Goal: Task Accomplishment & Management: Use online tool/utility

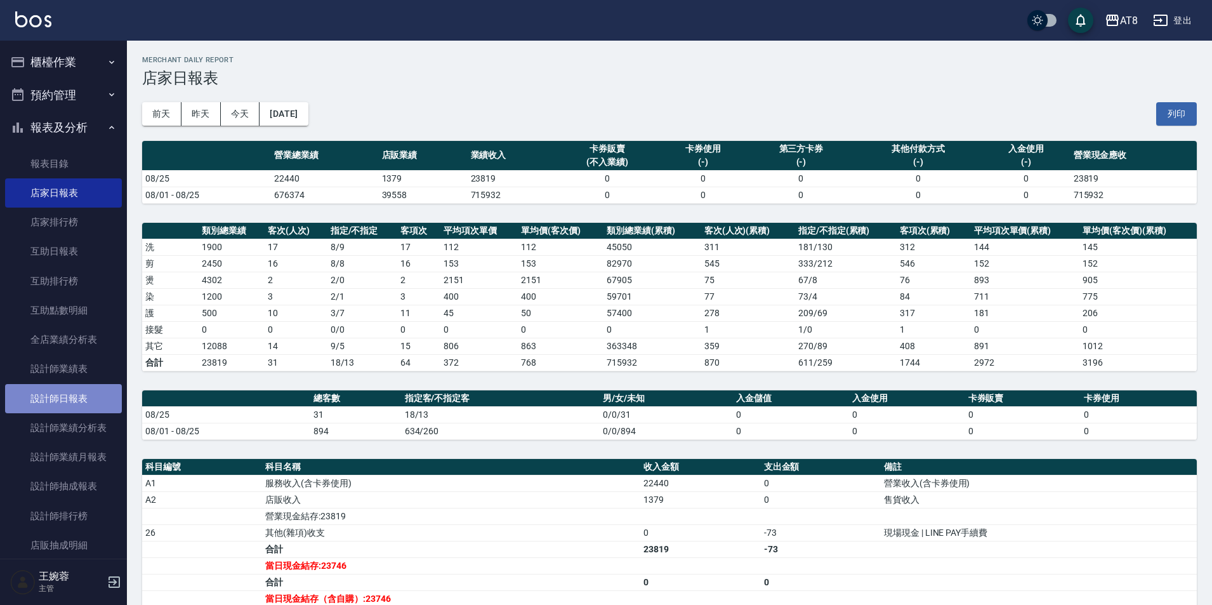
click at [63, 400] on link "設計師日報表" at bounding box center [63, 398] width 117 height 29
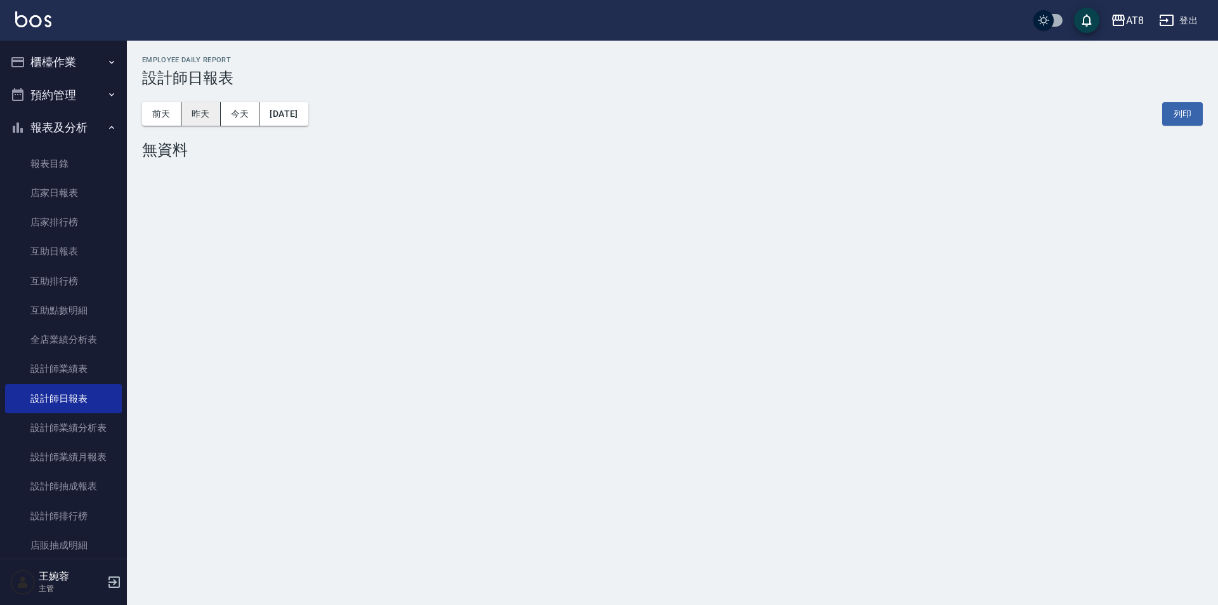
click at [217, 116] on button "昨天" at bounding box center [201, 113] width 39 height 23
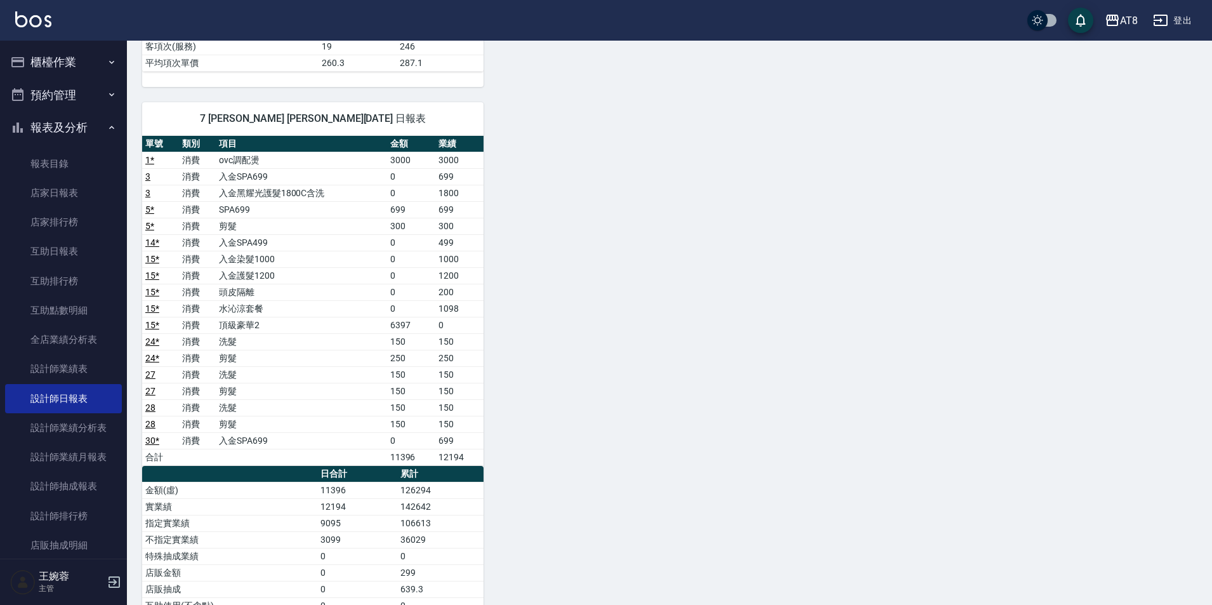
click at [84, 57] on button "櫃檯作業" at bounding box center [63, 62] width 117 height 33
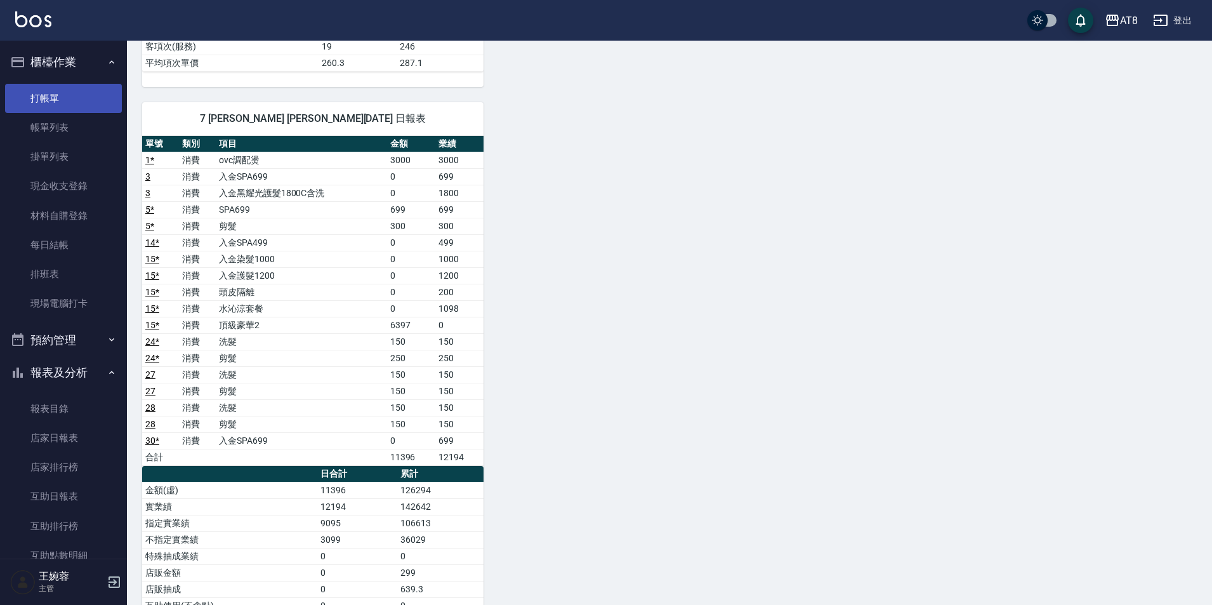
click at [72, 90] on link "打帳單" at bounding box center [63, 98] width 117 height 29
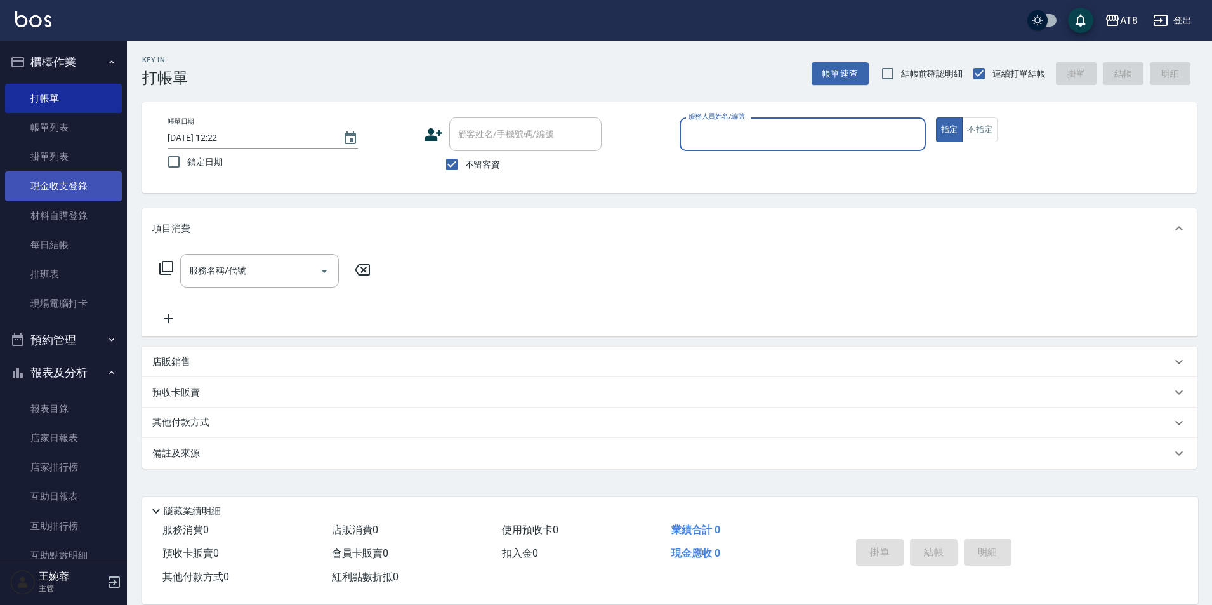
click at [101, 185] on link "現金收支登錄" at bounding box center [63, 185] width 117 height 29
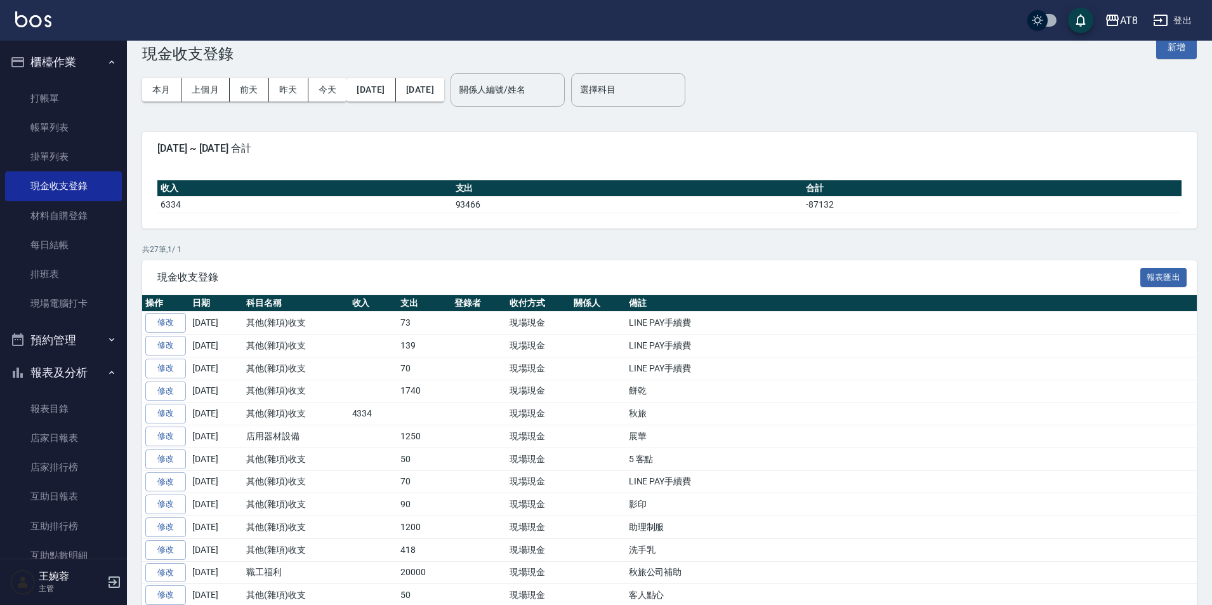
scroll to position [18, 0]
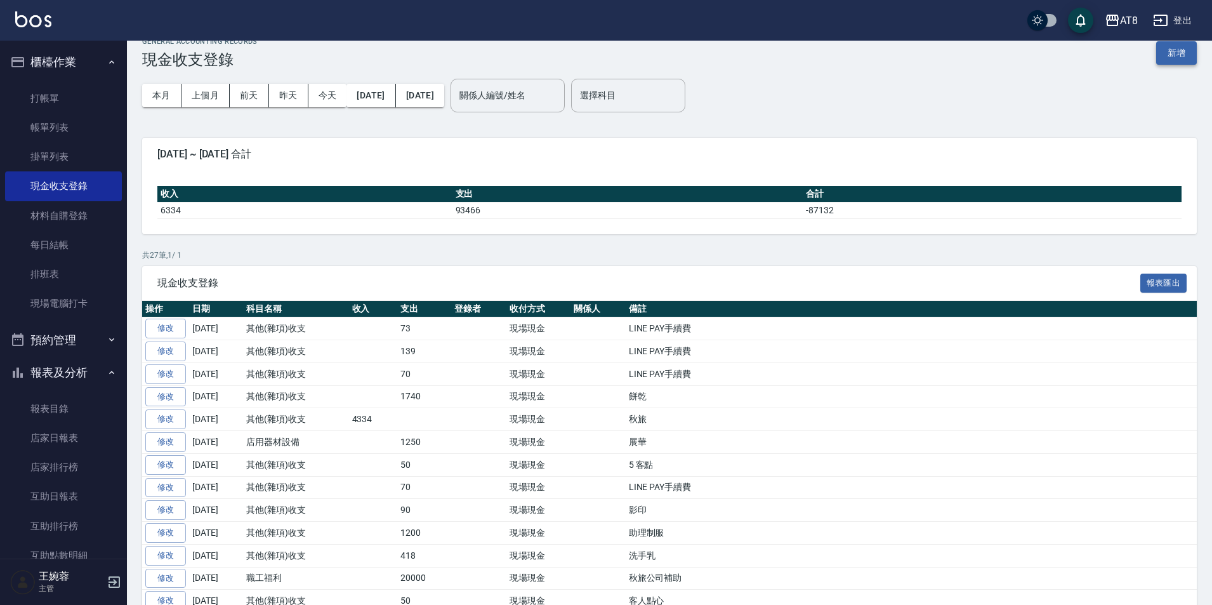
click at [1171, 56] on button "新增" at bounding box center [1176, 52] width 41 height 23
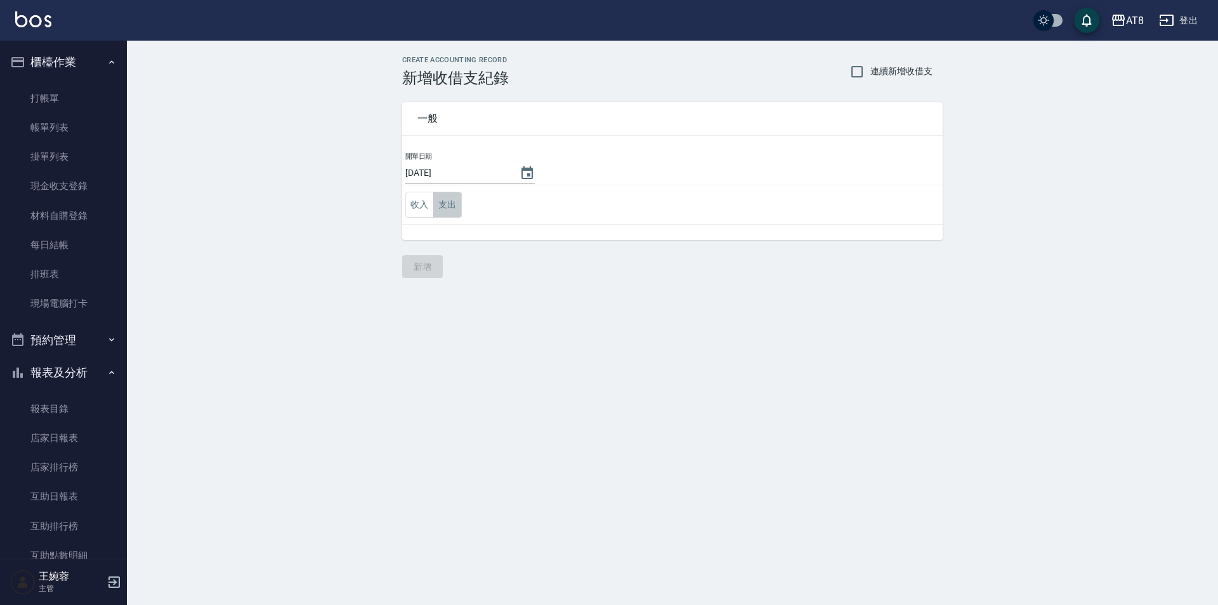
click at [448, 204] on button "支出" at bounding box center [447, 205] width 29 height 26
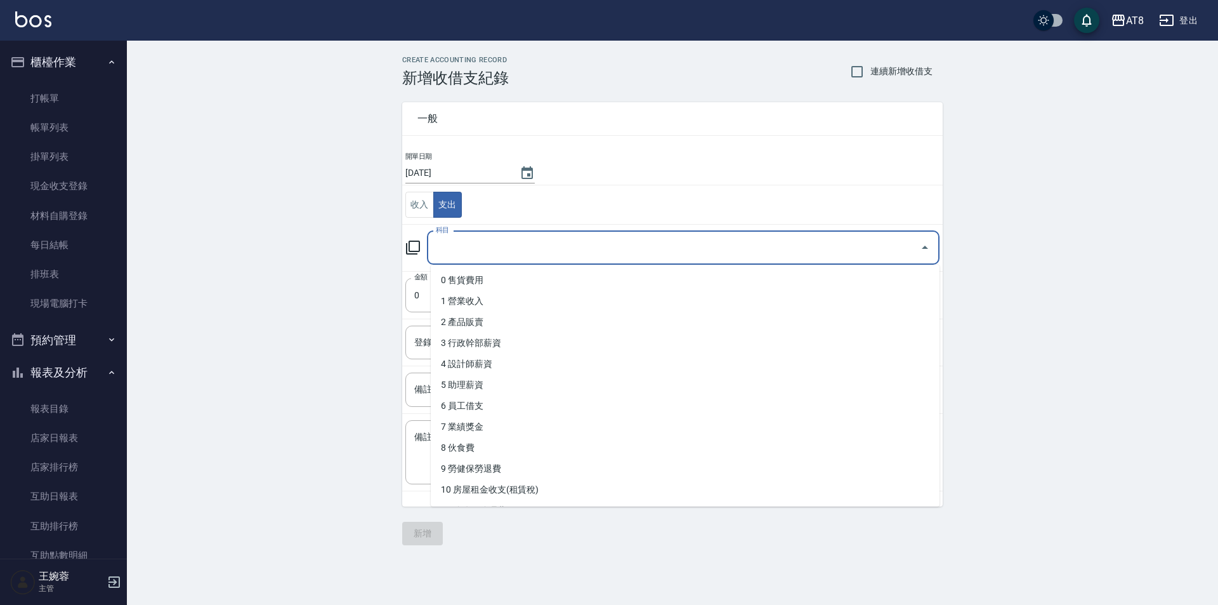
click at [475, 249] on input "科目" at bounding box center [674, 248] width 482 height 22
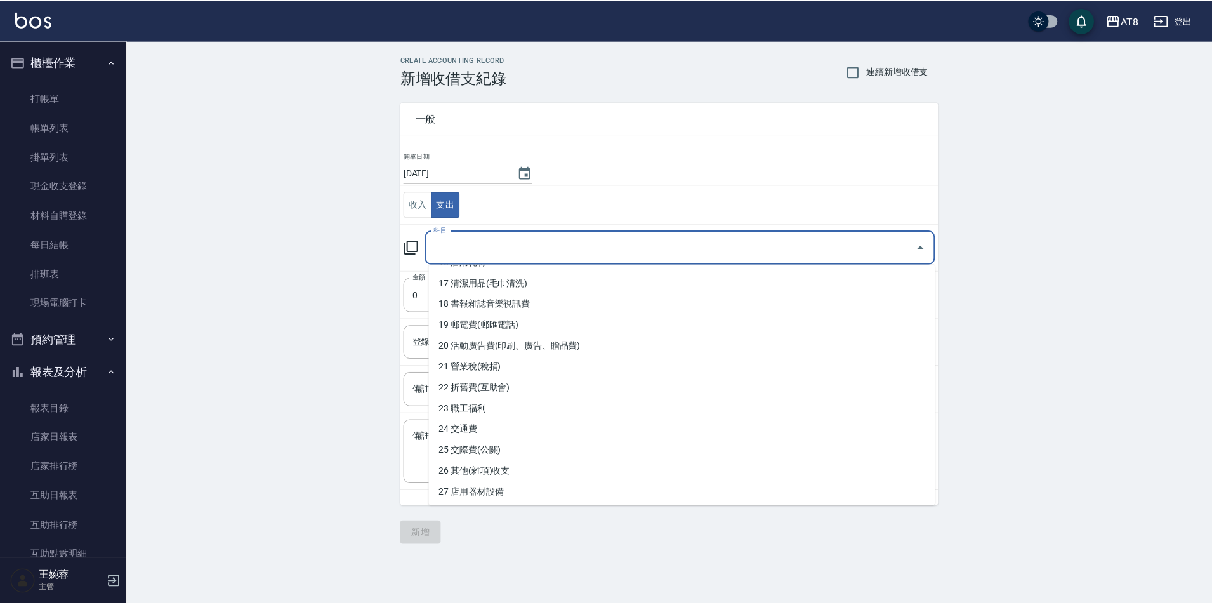
scroll to position [374, 0]
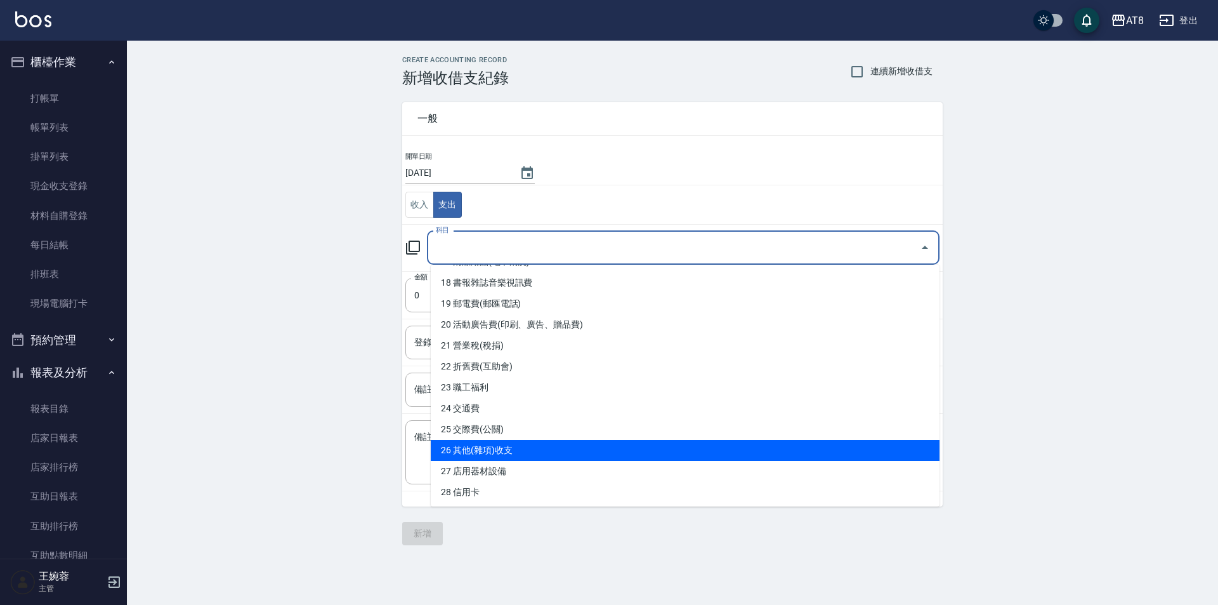
click at [920, 440] on li "26 其他(雜項)收支" at bounding box center [685, 450] width 509 height 21
type input "26 其他(雜項)收支"
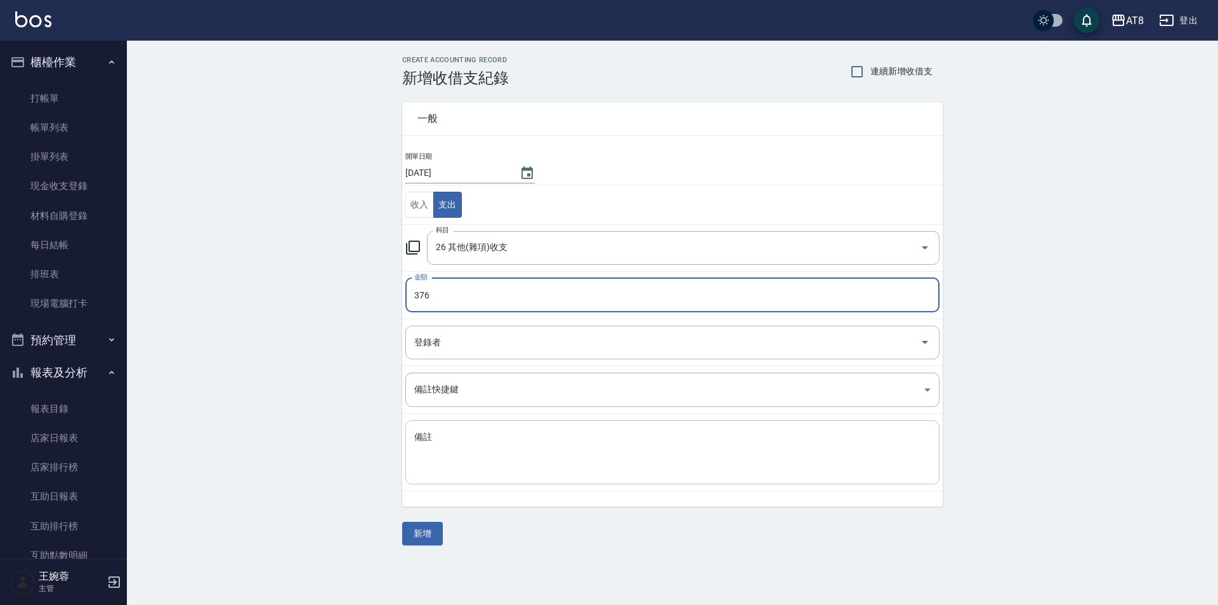
type input "376"
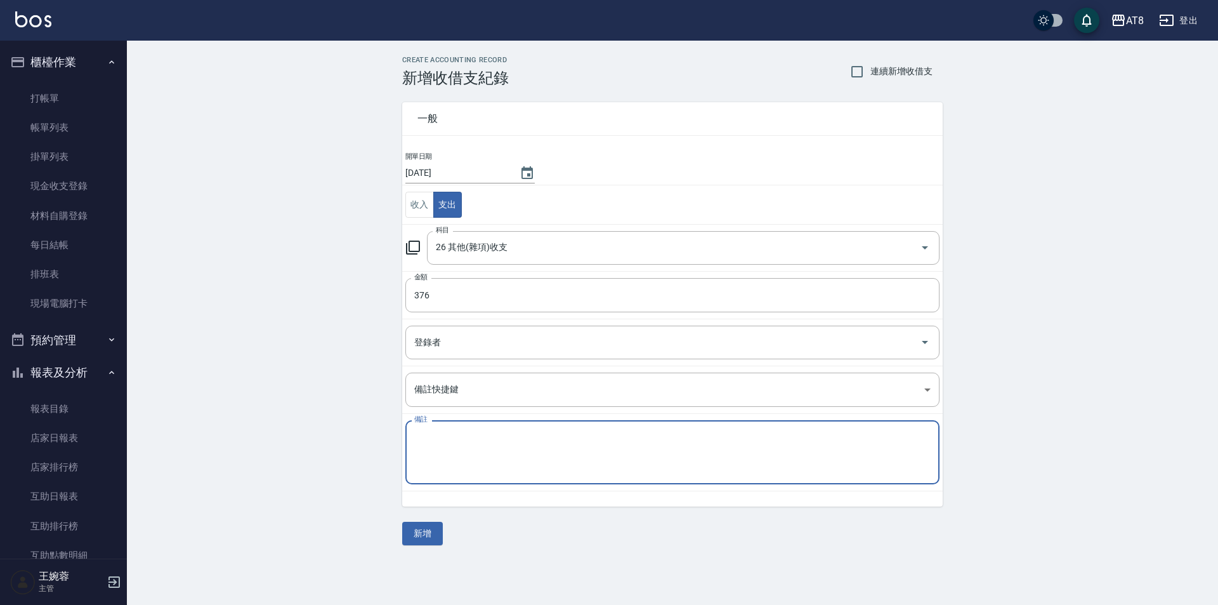
click at [772, 457] on textarea "備註" at bounding box center [672, 452] width 517 height 43
type textarea "白板筆.雙面膠.藍筆.立可帶"
click at [412, 527] on button "新增" at bounding box center [422, 533] width 41 height 23
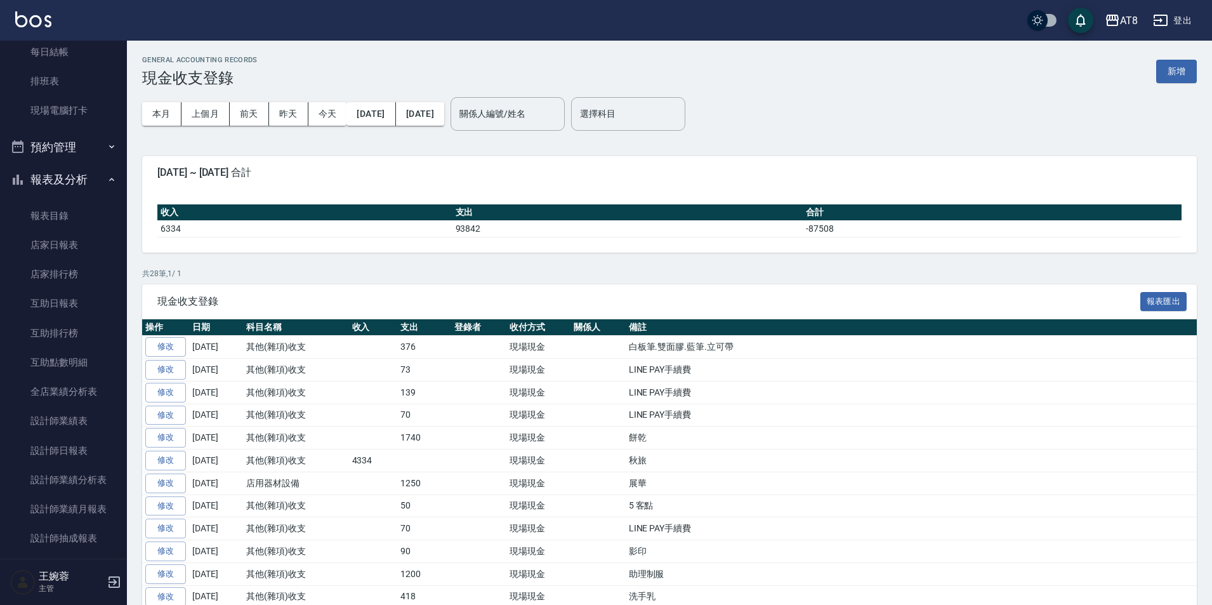
scroll to position [202, 0]
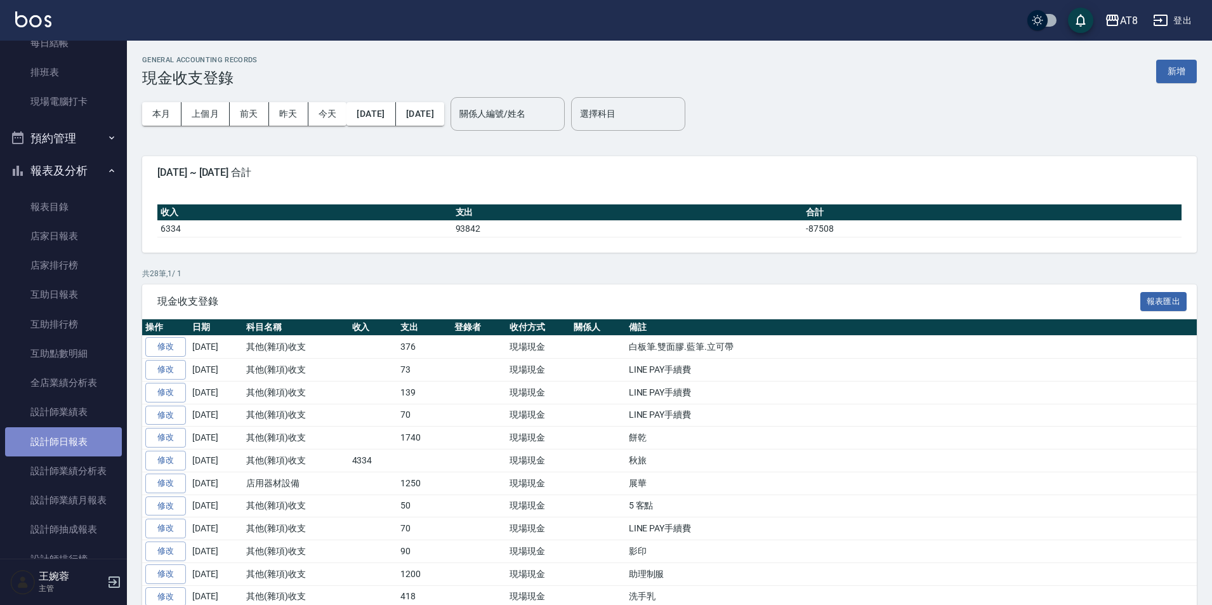
click at [83, 440] on link "設計師日報表" at bounding box center [63, 441] width 117 height 29
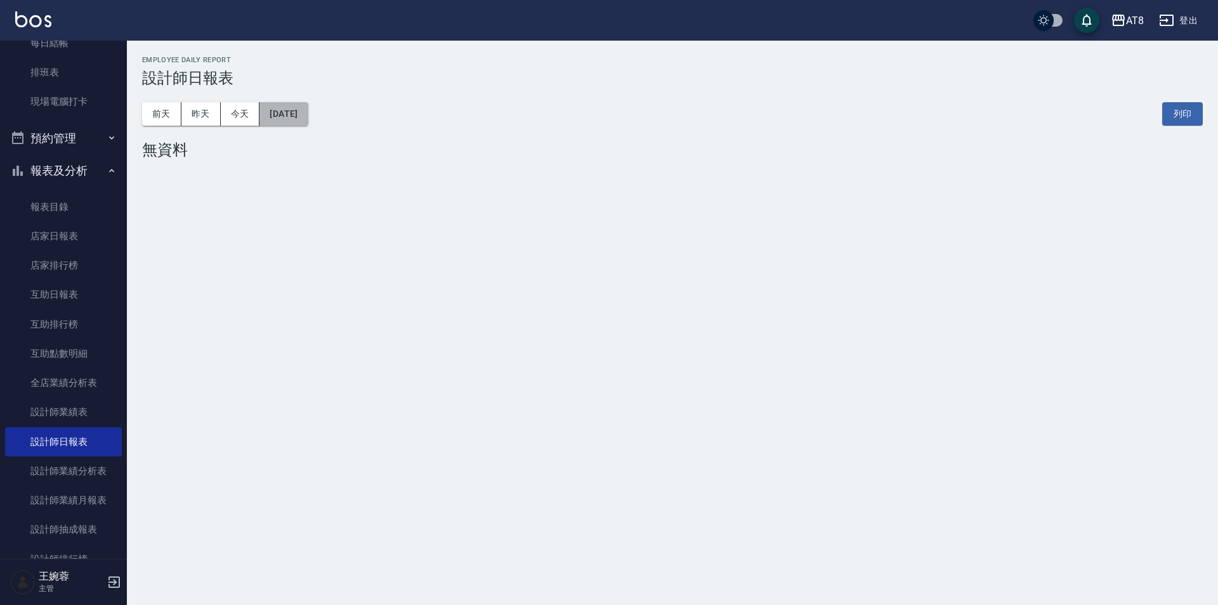
click at [308, 116] on button "[DATE]" at bounding box center [284, 113] width 48 height 23
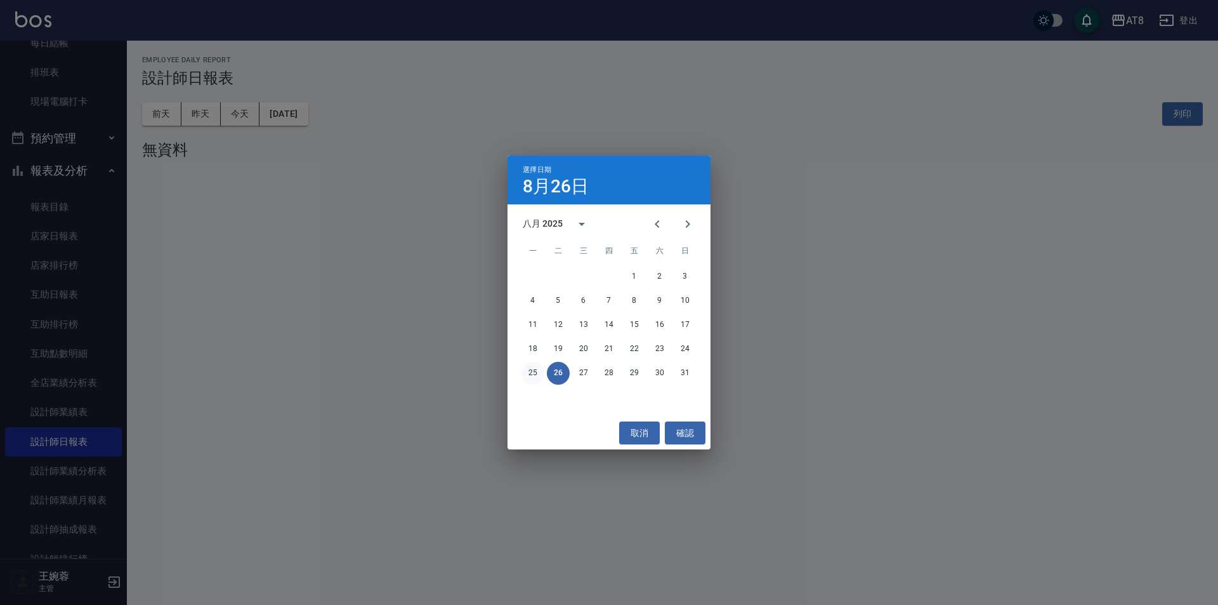
click at [527, 376] on button "25" at bounding box center [533, 373] width 23 height 23
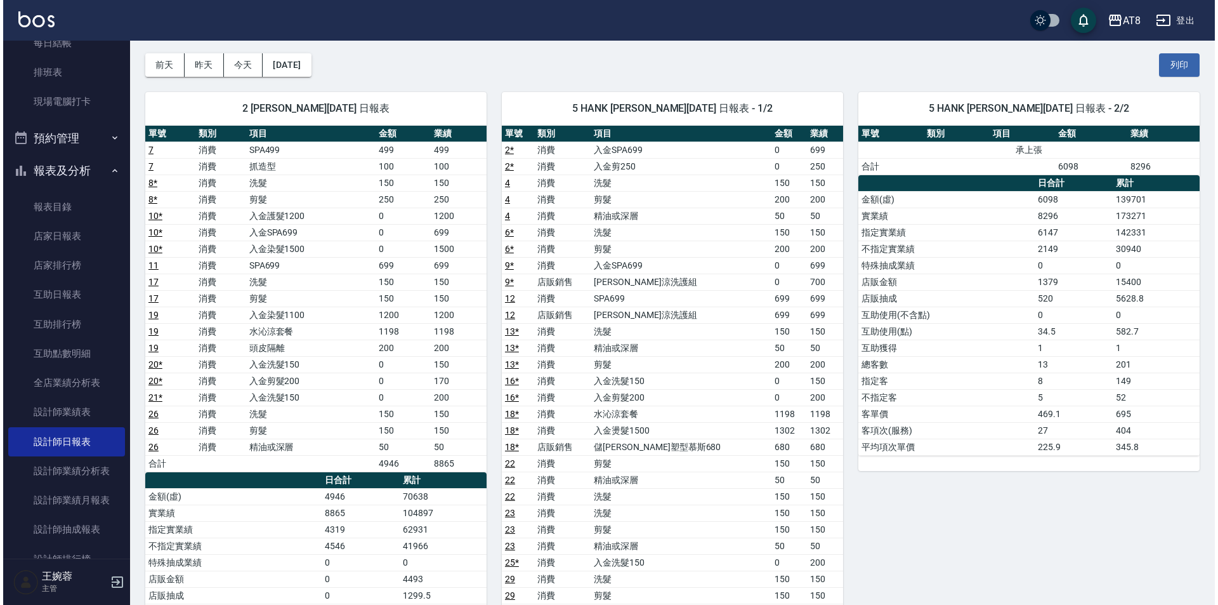
scroll to position [44, 0]
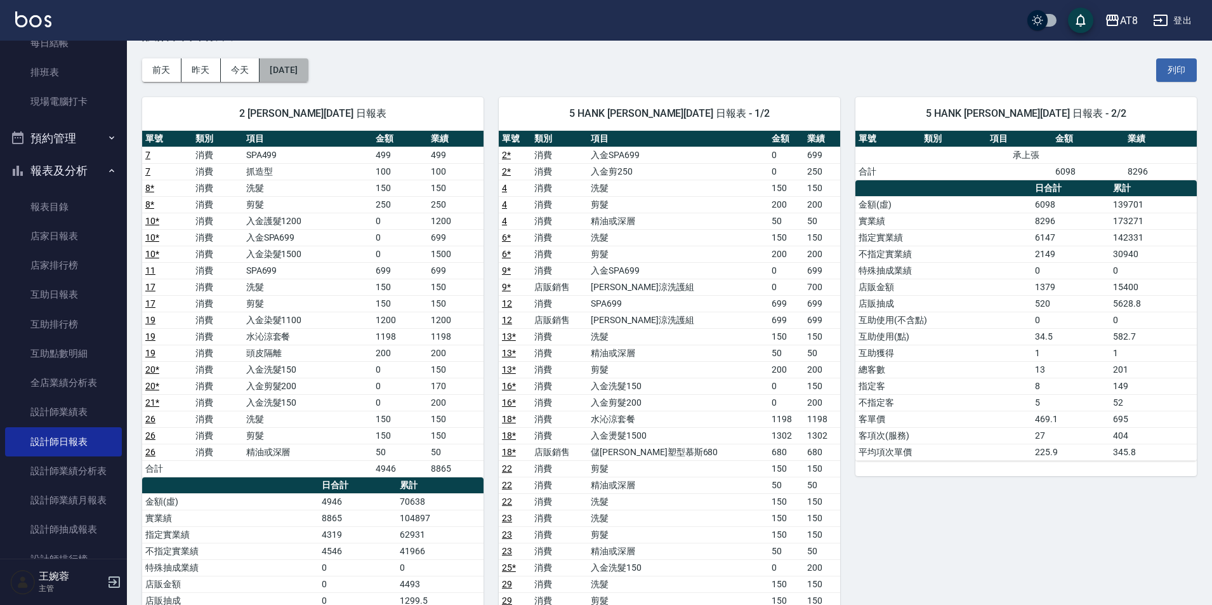
click at [308, 69] on button "[DATE]" at bounding box center [284, 69] width 48 height 23
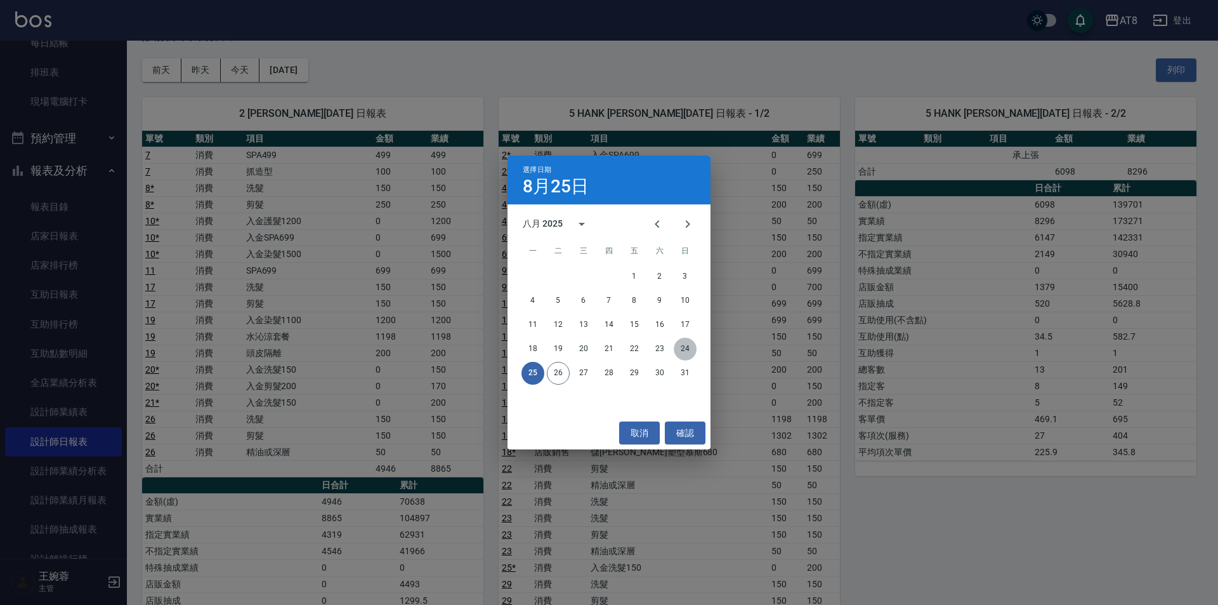
click at [690, 351] on button "24" at bounding box center [685, 349] width 23 height 23
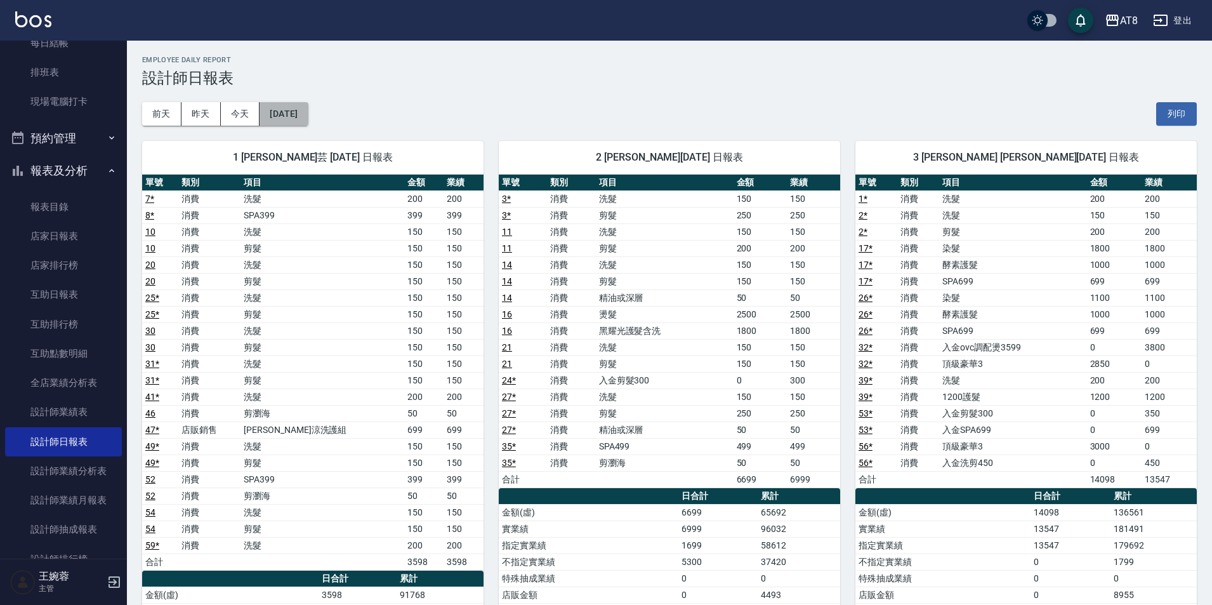
click at [303, 113] on button "[DATE]" at bounding box center [284, 113] width 48 height 23
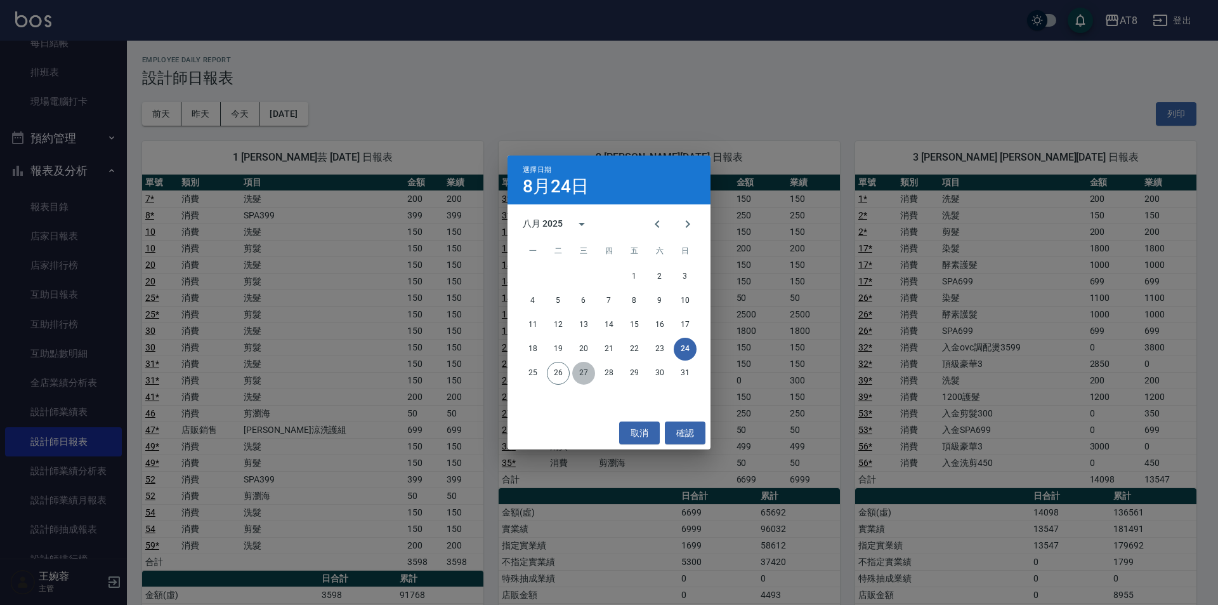
click at [591, 369] on button "27" at bounding box center [583, 373] width 23 height 23
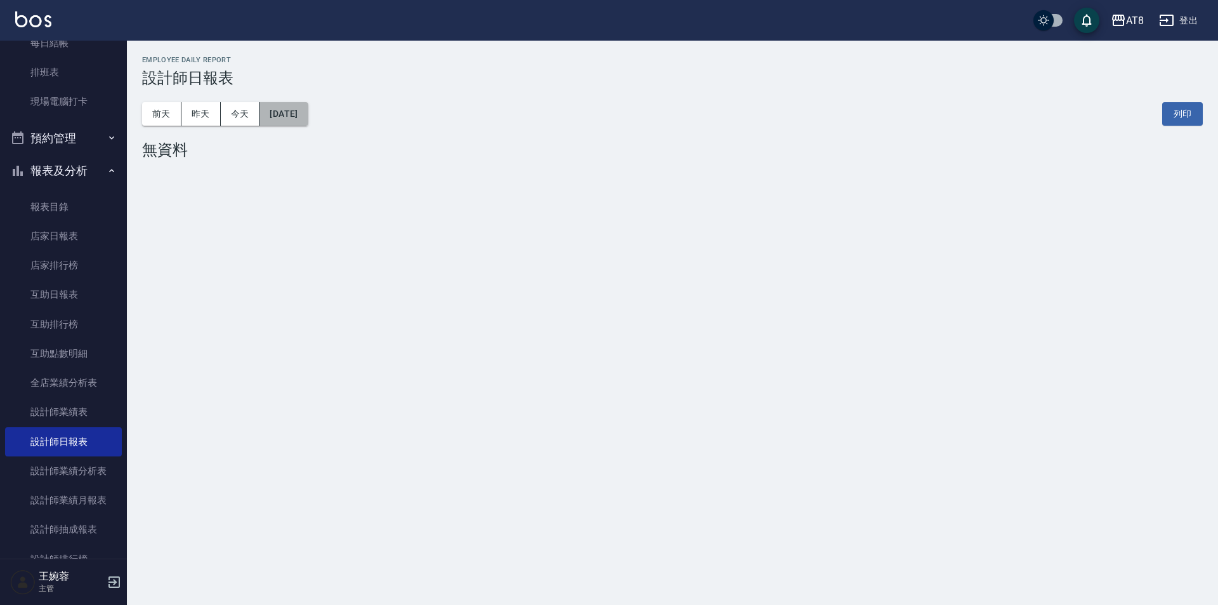
click at [300, 116] on button "[DATE]" at bounding box center [284, 113] width 48 height 23
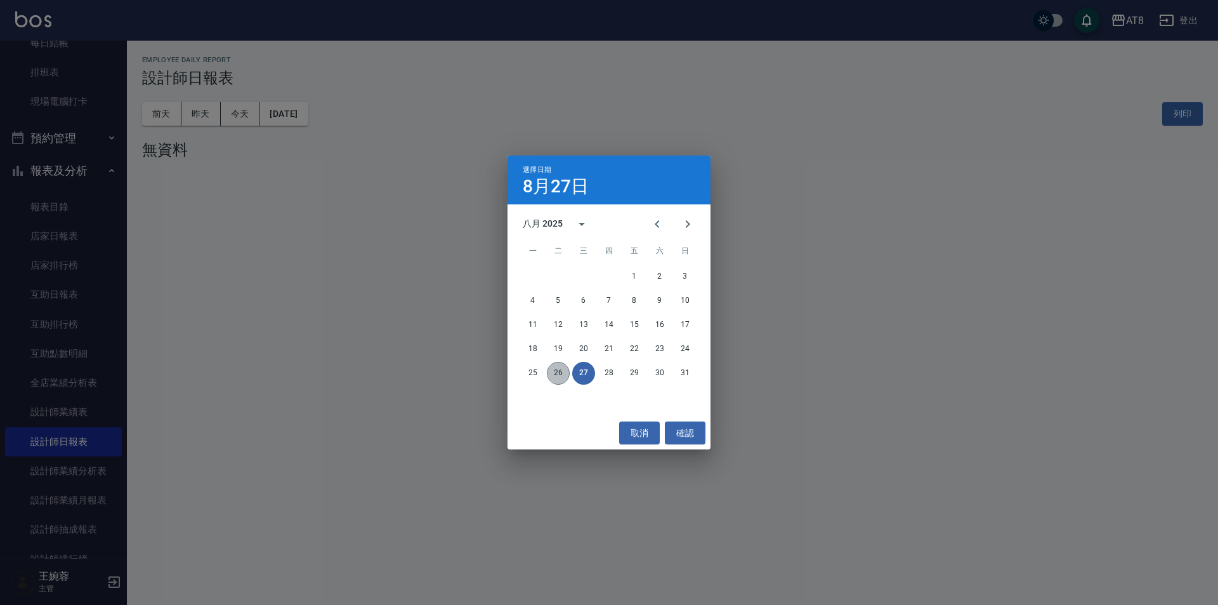
click at [560, 371] on button "26" at bounding box center [558, 373] width 23 height 23
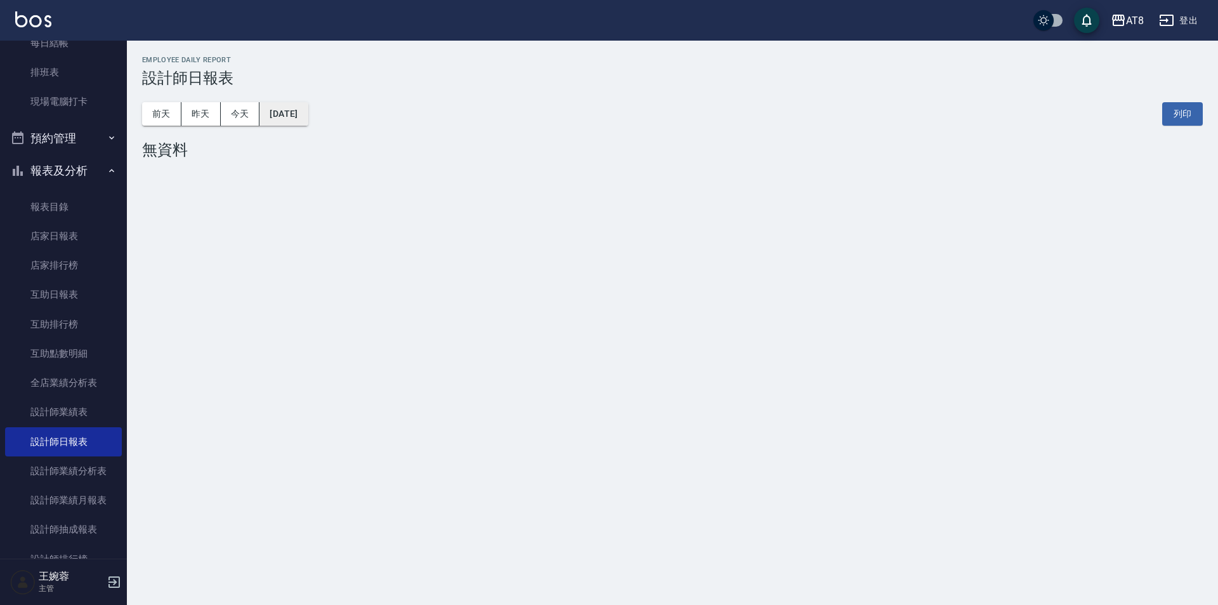
click at [294, 115] on button "[DATE]" at bounding box center [284, 113] width 48 height 23
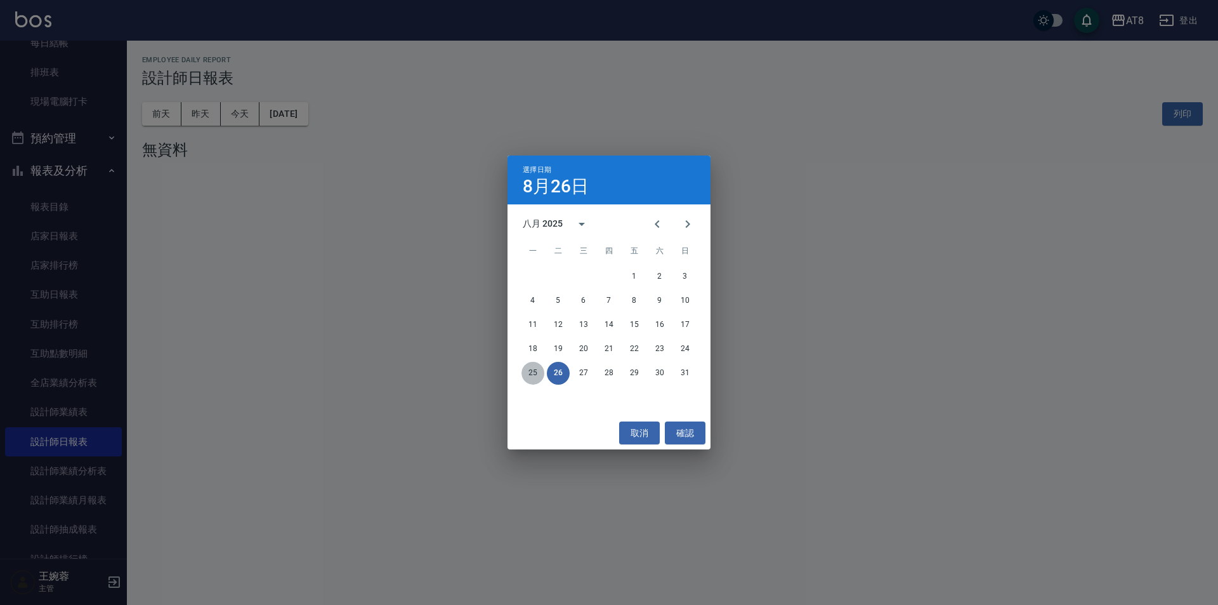
click at [538, 372] on button "25" at bounding box center [533, 373] width 23 height 23
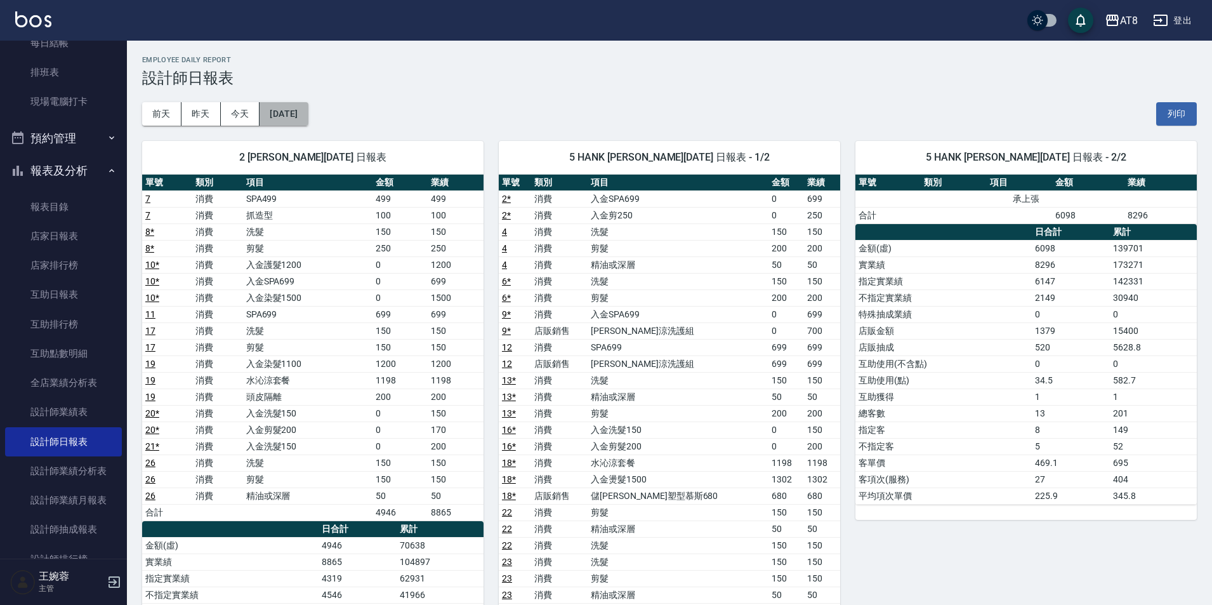
click at [279, 109] on button "[DATE]" at bounding box center [284, 113] width 48 height 23
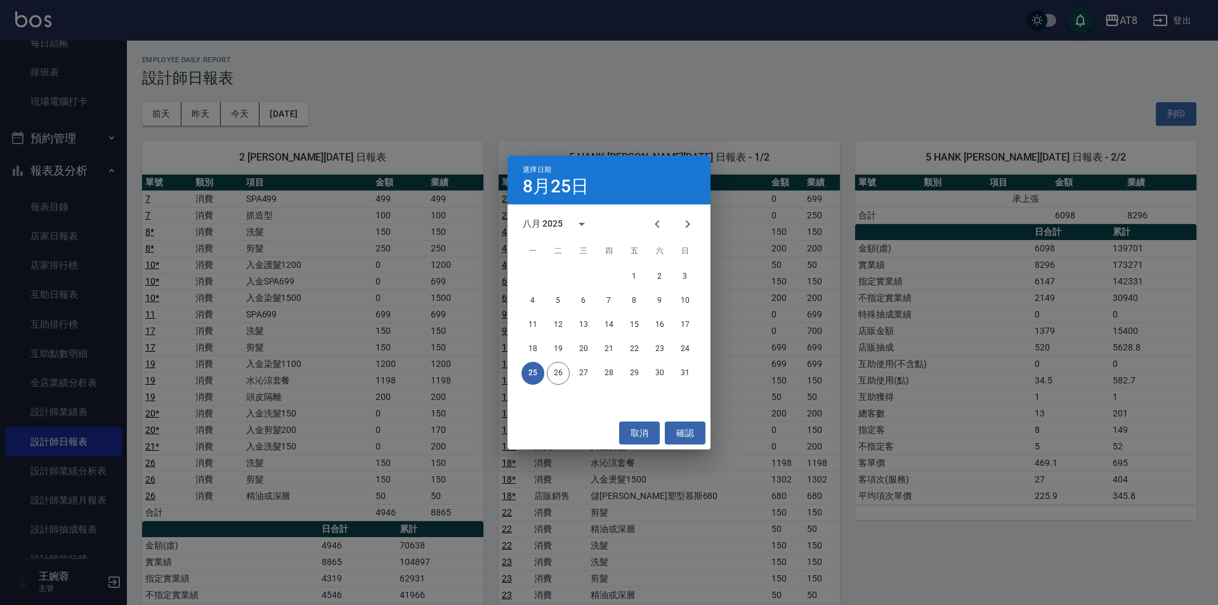
click at [441, 93] on div "選擇日期 8月25日 八月 2025 一 二 三 四 五 六 日 1 2 3 4 5 6 7 8 9 10 11 12 13 14 15 16 17 18 1…" at bounding box center [609, 302] width 1218 height 605
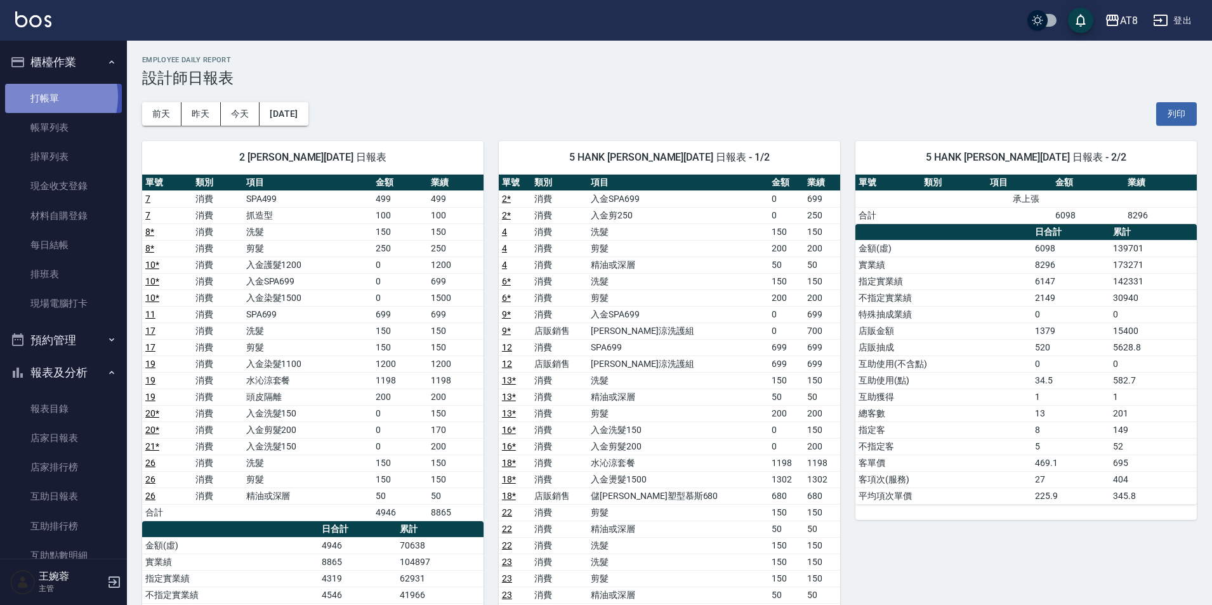
click at [47, 96] on link "打帳單" at bounding box center [63, 98] width 117 height 29
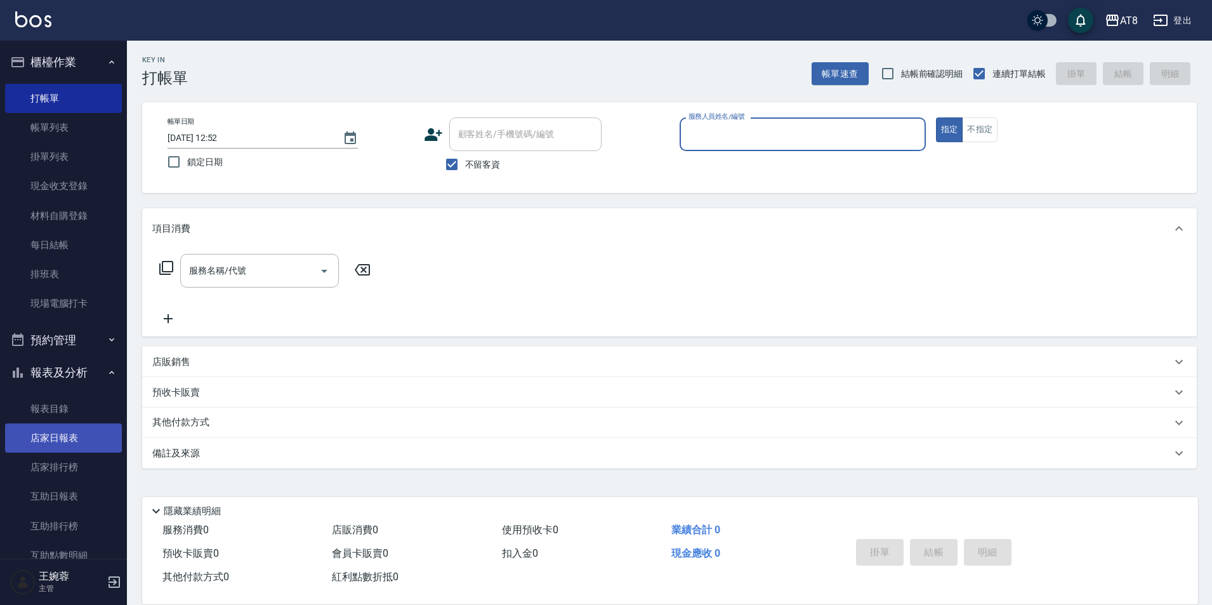
click at [62, 432] on link "店家日報表" at bounding box center [63, 437] width 117 height 29
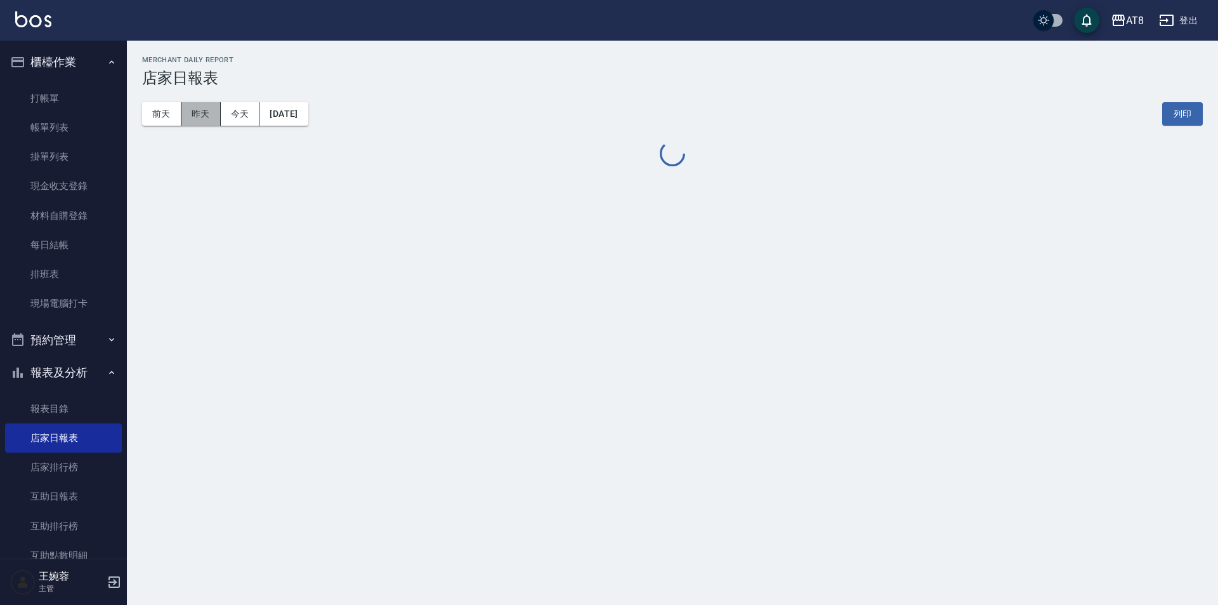
click at [204, 121] on button "昨天" at bounding box center [201, 113] width 39 height 23
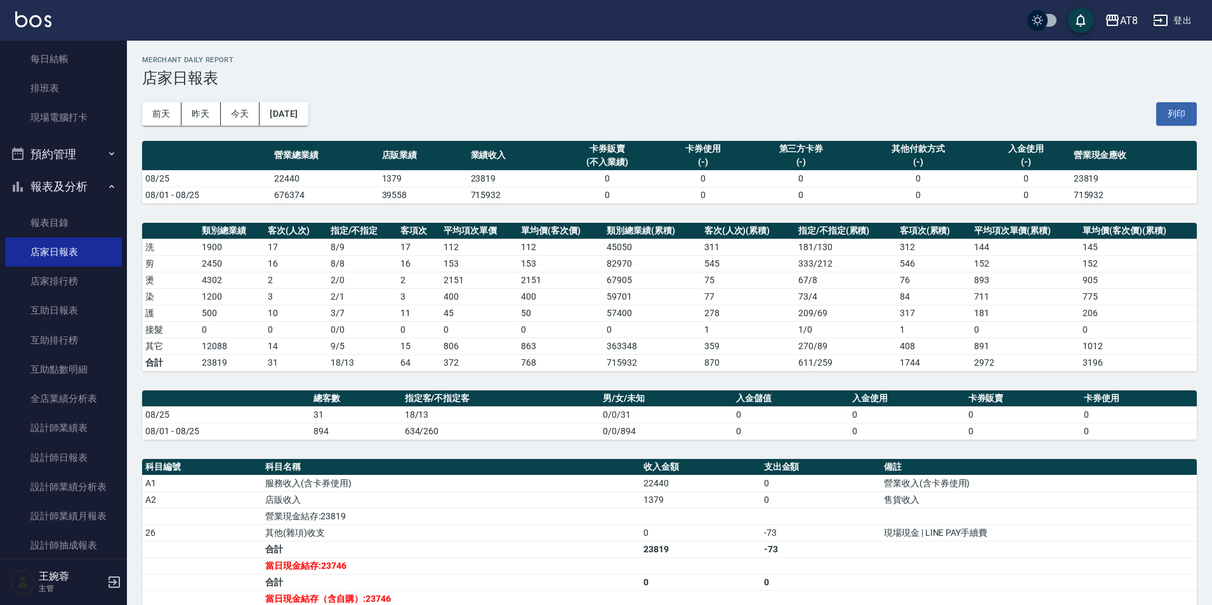
scroll to position [188, 0]
click at [65, 402] on link "全店業績分析表" at bounding box center [63, 396] width 117 height 29
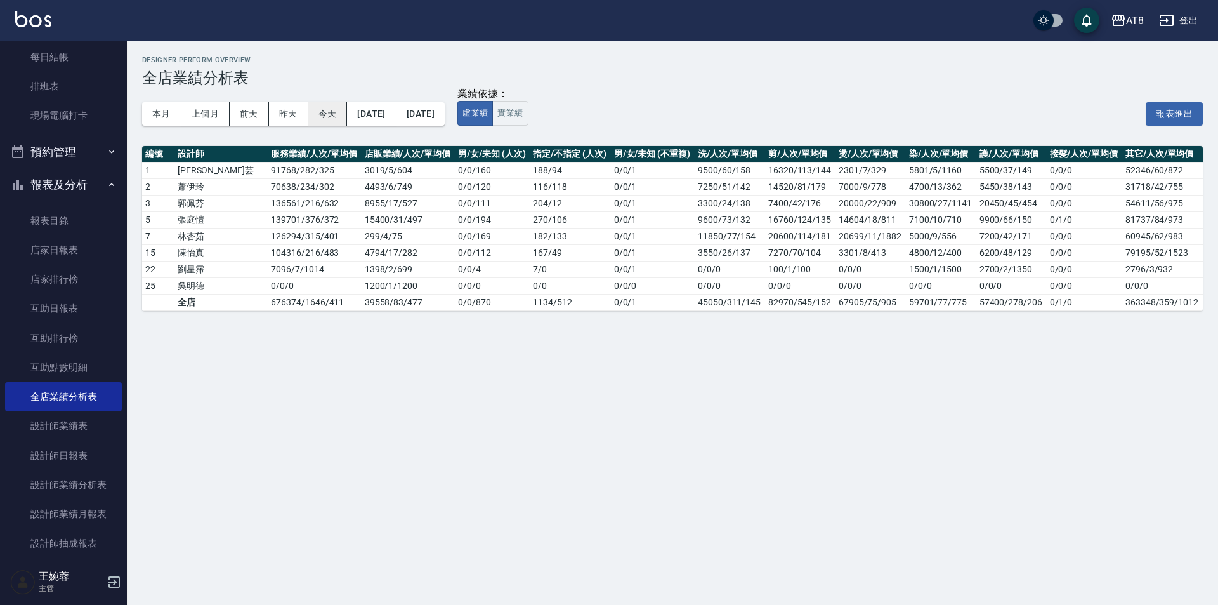
click at [319, 115] on button "今天" at bounding box center [327, 113] width 39 height 23
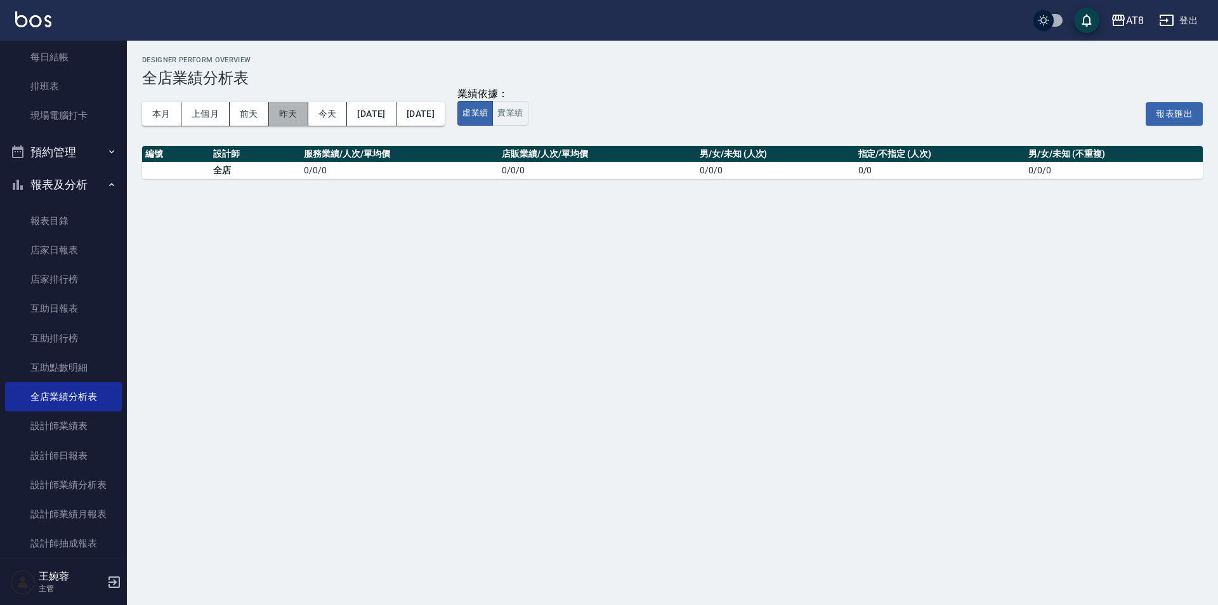
click at [283, 114] on button "昨天" at bounding box center [288, 113] width 39 height 23
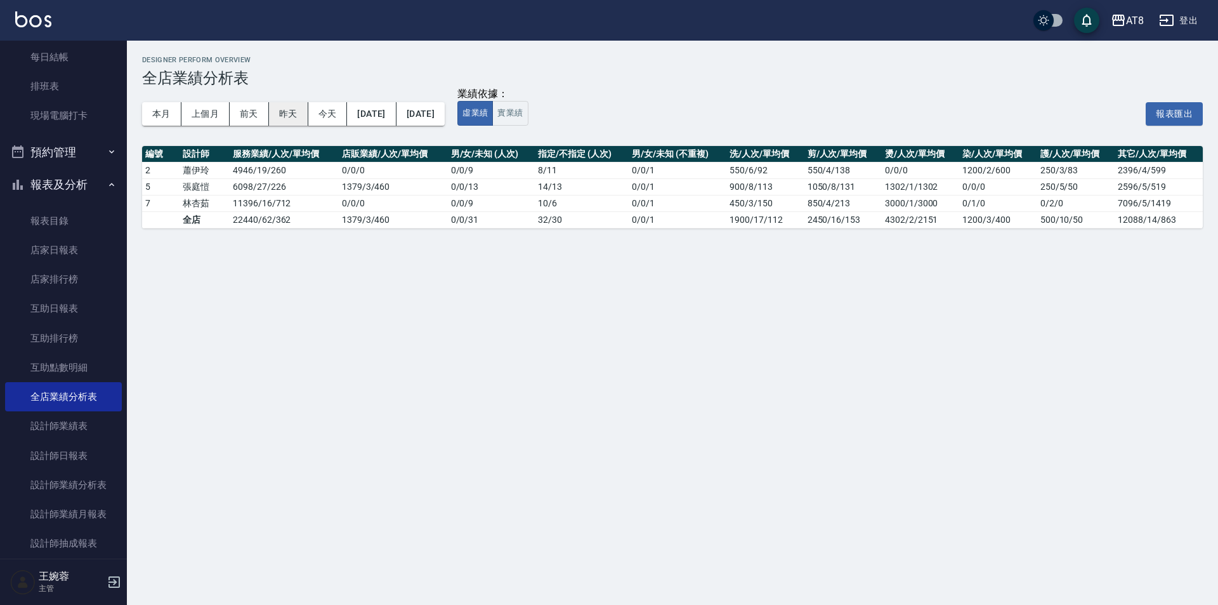
click at [283, 114] on button "昨天" at bounding box center [288, 113] width 39 height 23
click at [528, 114] on button "實業績" at bounding box center [510, 113] width 36 height 25
click at [27, 6] on div "AT8 登出" at bounding box center [609, 20] width 1218 height 41
click at [29, 13] on img at bounding box center [33, 19] width 36 height 16
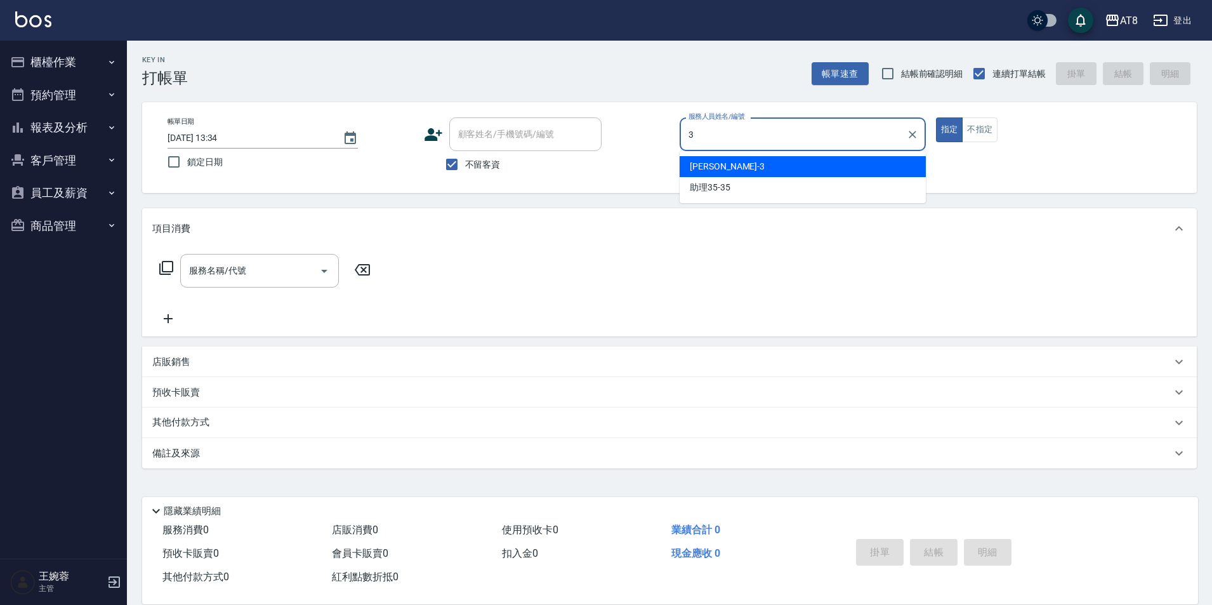
type input "[PERSON_NAME]-3"
type button "true"
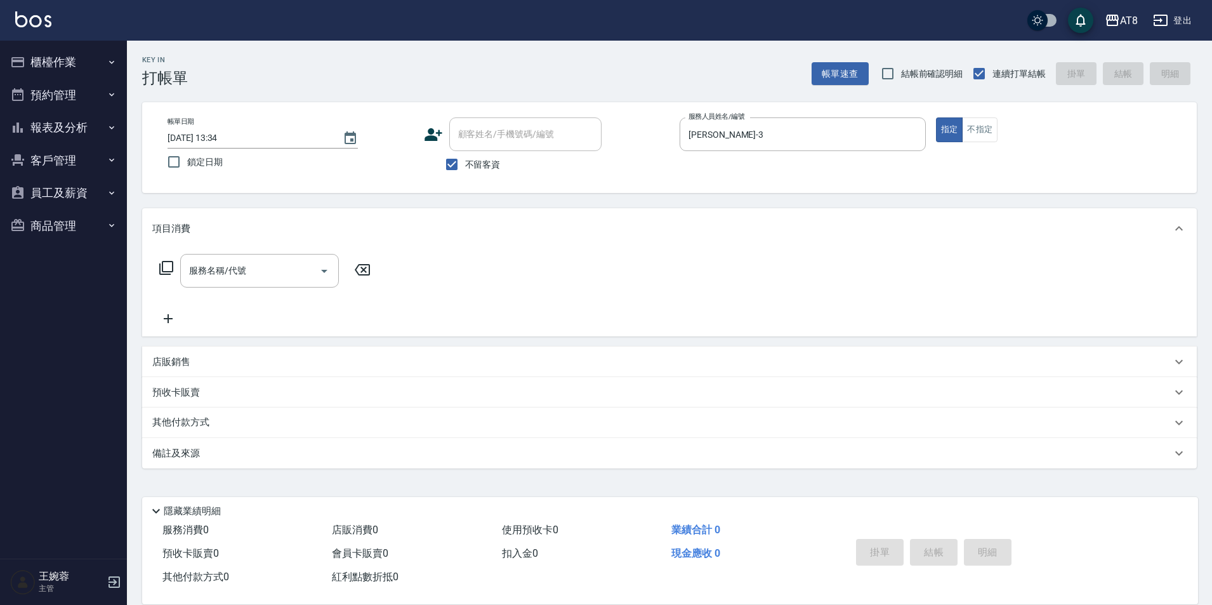
click at [173, 368] on p "店販銷售" at bounding box center [171, 361] width 38 height 13
type input "[PERSON_NAME]-3"
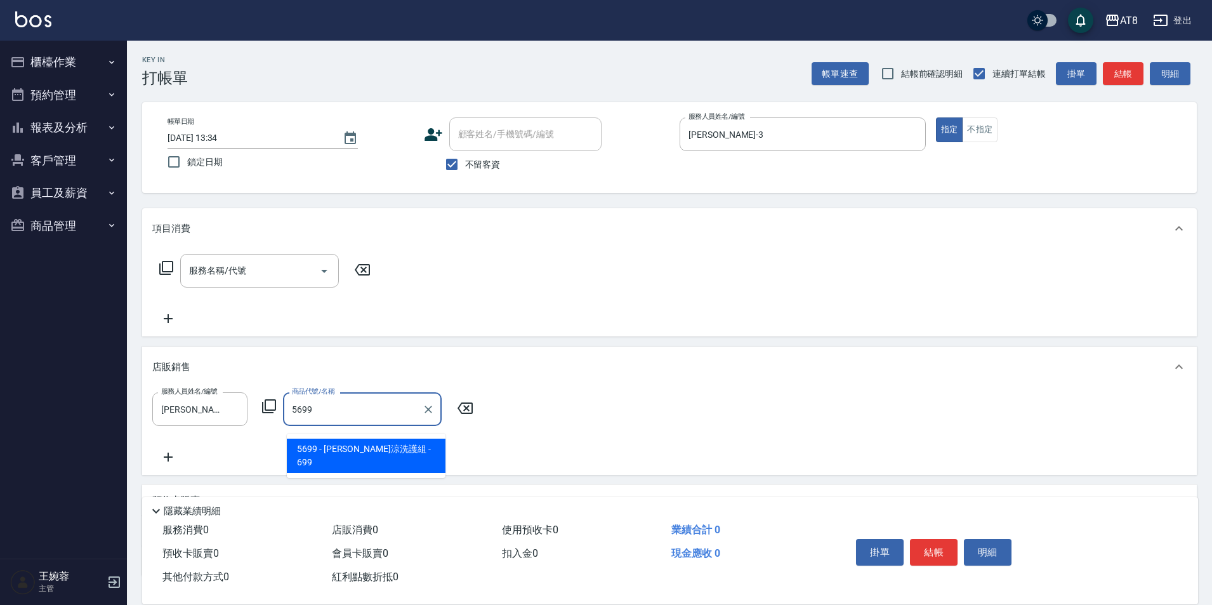
type input "[PERSON_NAME]涼洗護組"
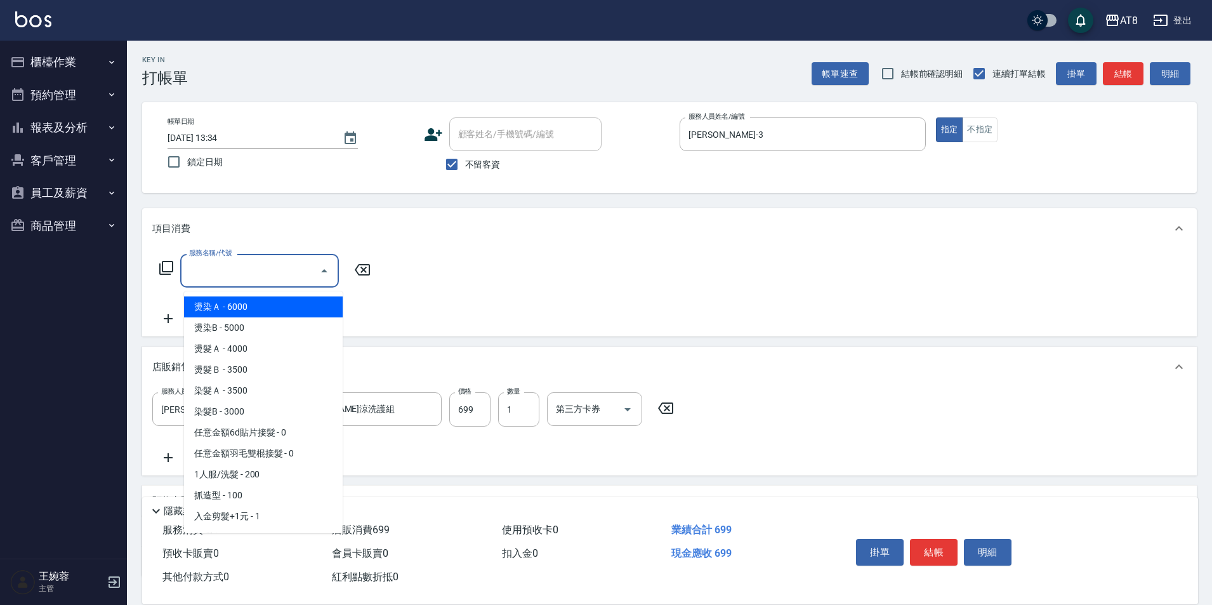
click at [192, 275] on input "服務名稱/代號" at bounding box center [250, 271] width 128 height 22
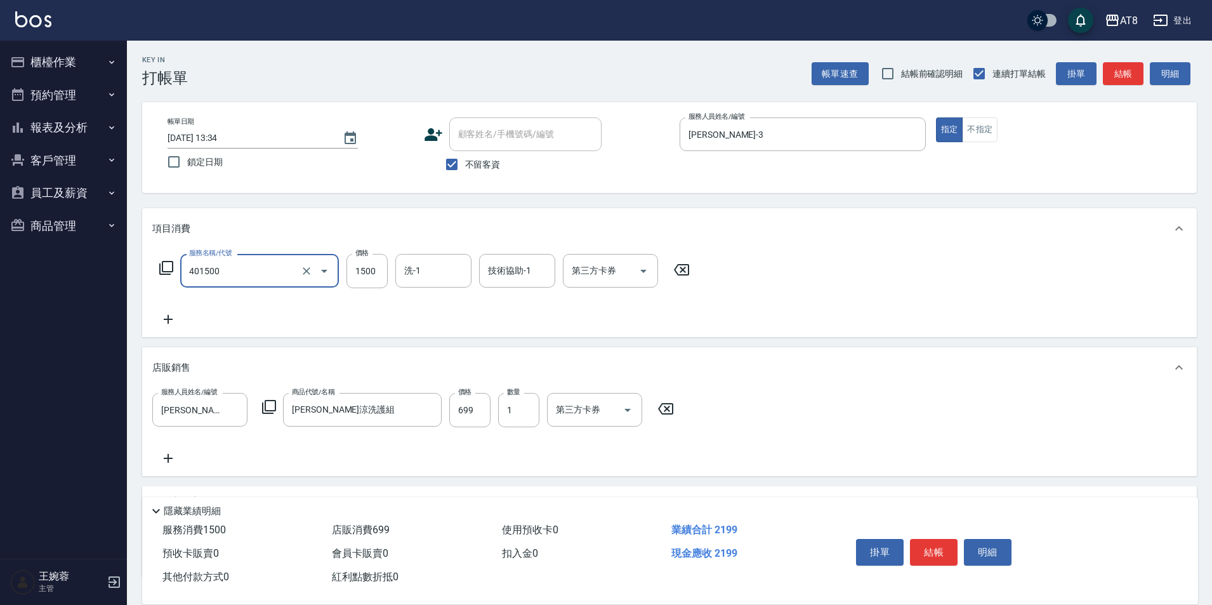
type input "入金染髮1500(401500)"
type input "1699"
type input "助理22-22"
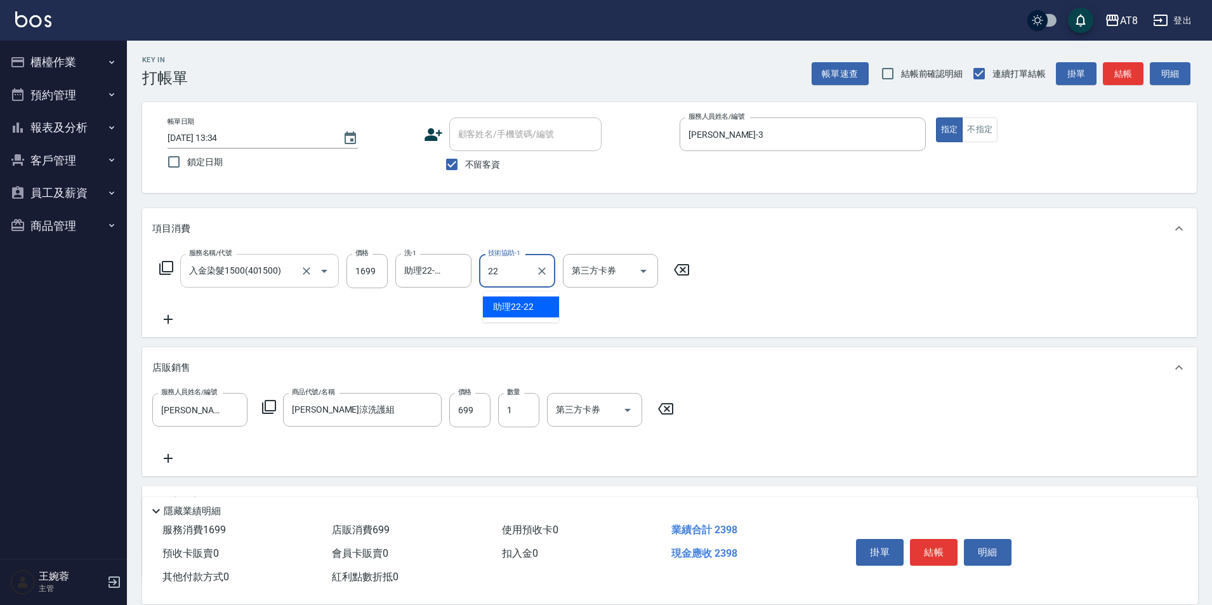
type input "助理22-22"
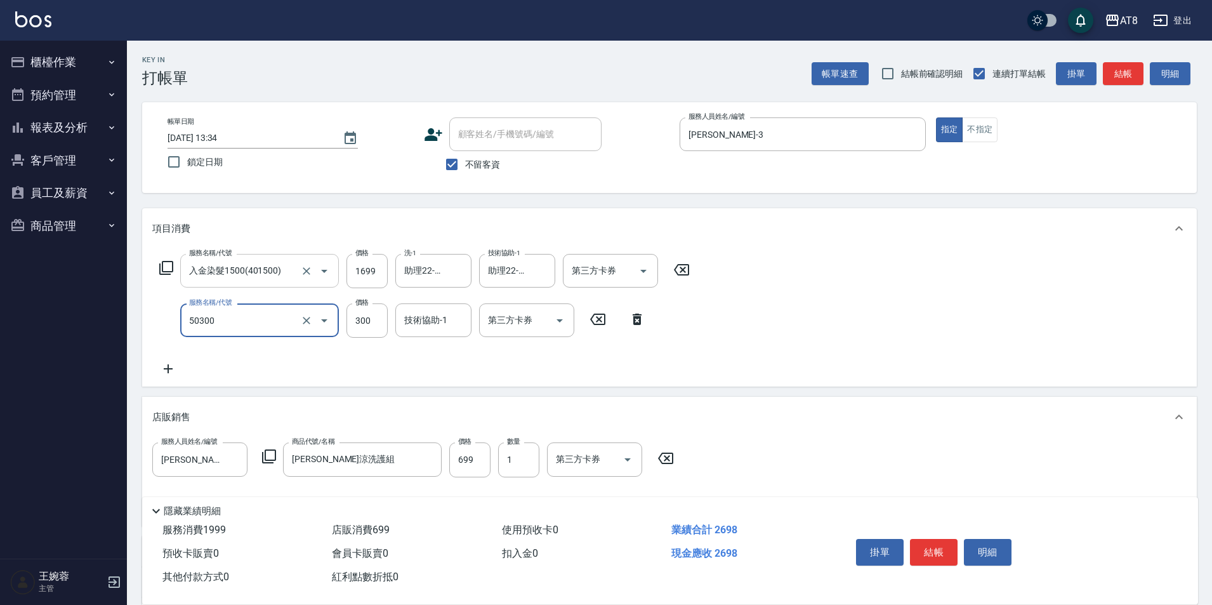
type input "入金護髮.隔離300(50300)"
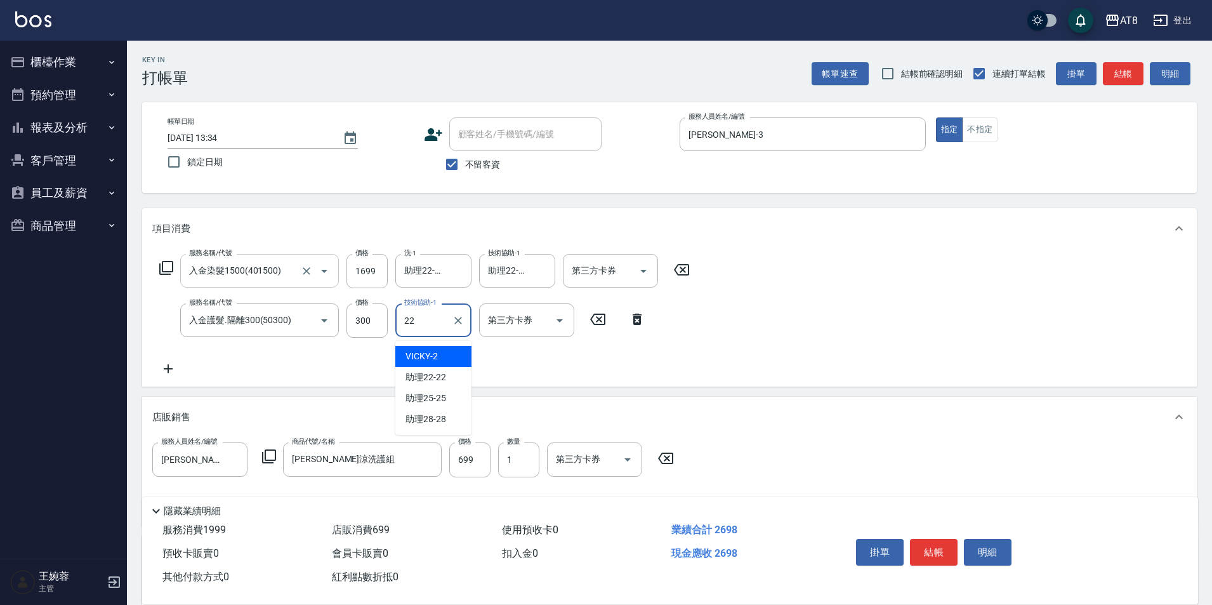
type input "助理22-22"
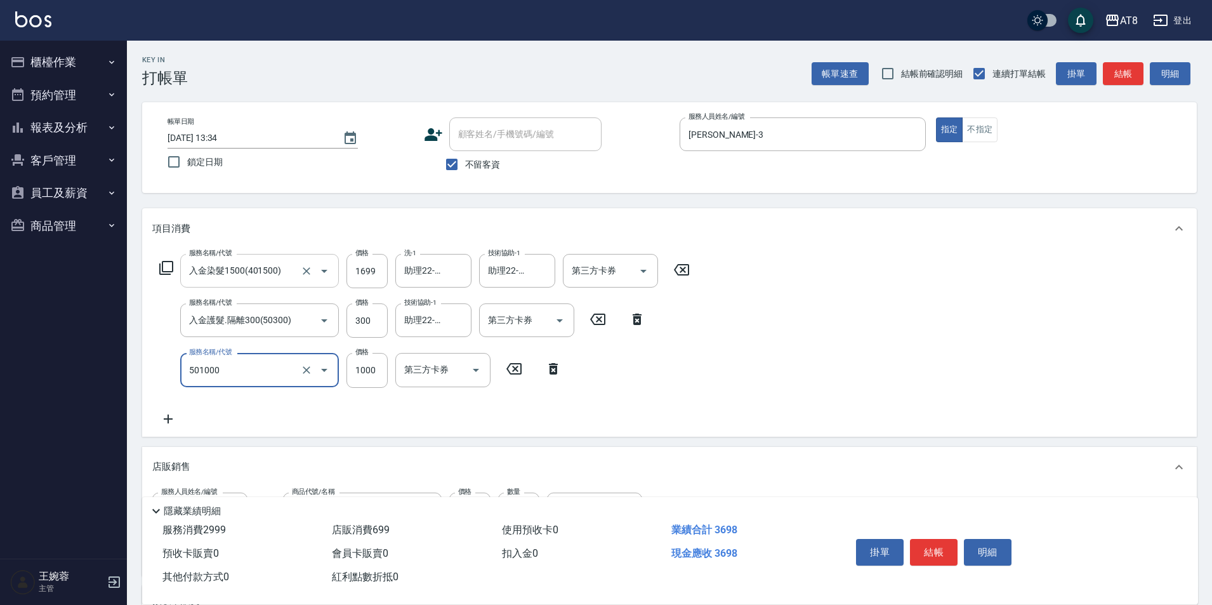
type input "入金護髮1000(501000)"
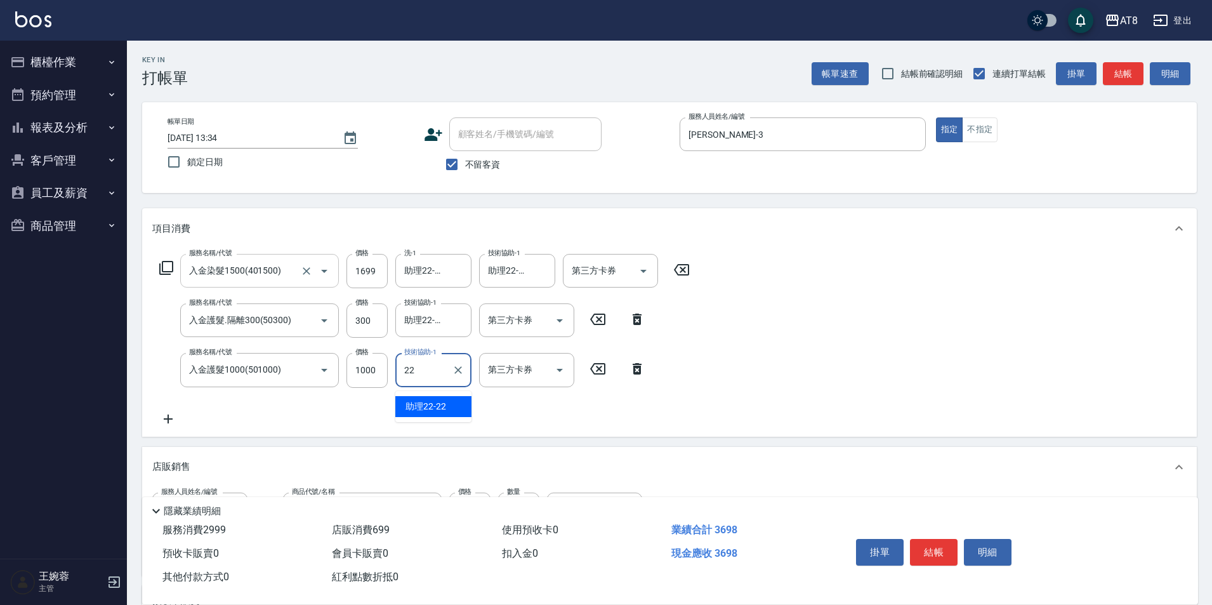
type input "助理22-22"
click at [171, 423] on icon at bounding box center [168, 418] width 32 height 15
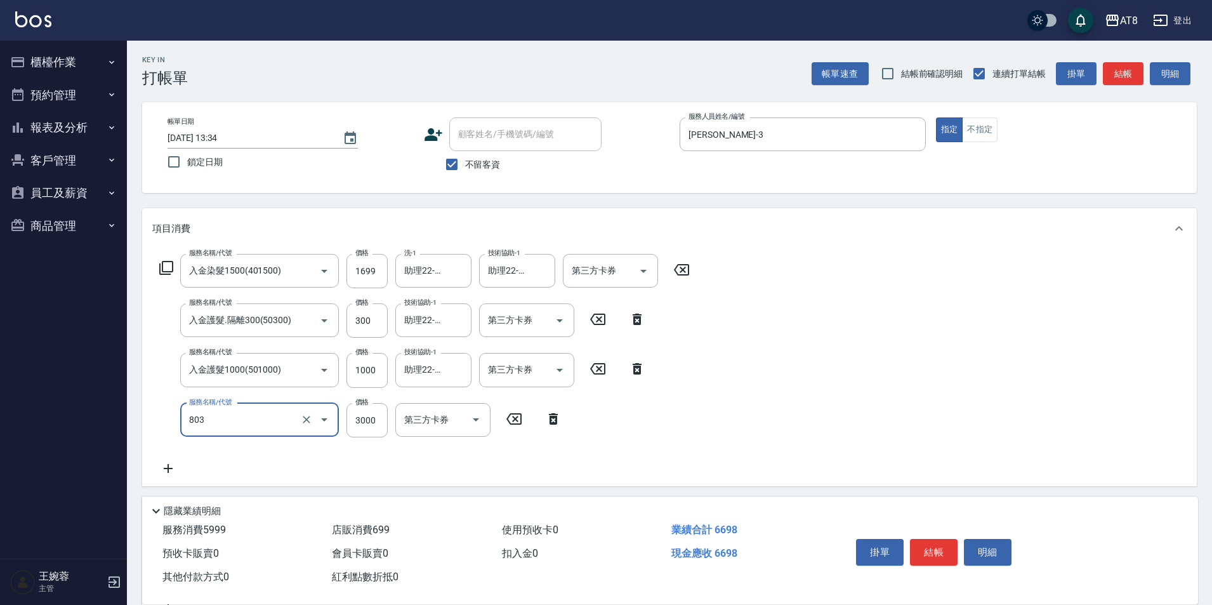
type input "頂級豪華3(803)"
click at [560, 366] on icon "Open" at bounding box center [559, 369] width 15 height 15
type input "1799"
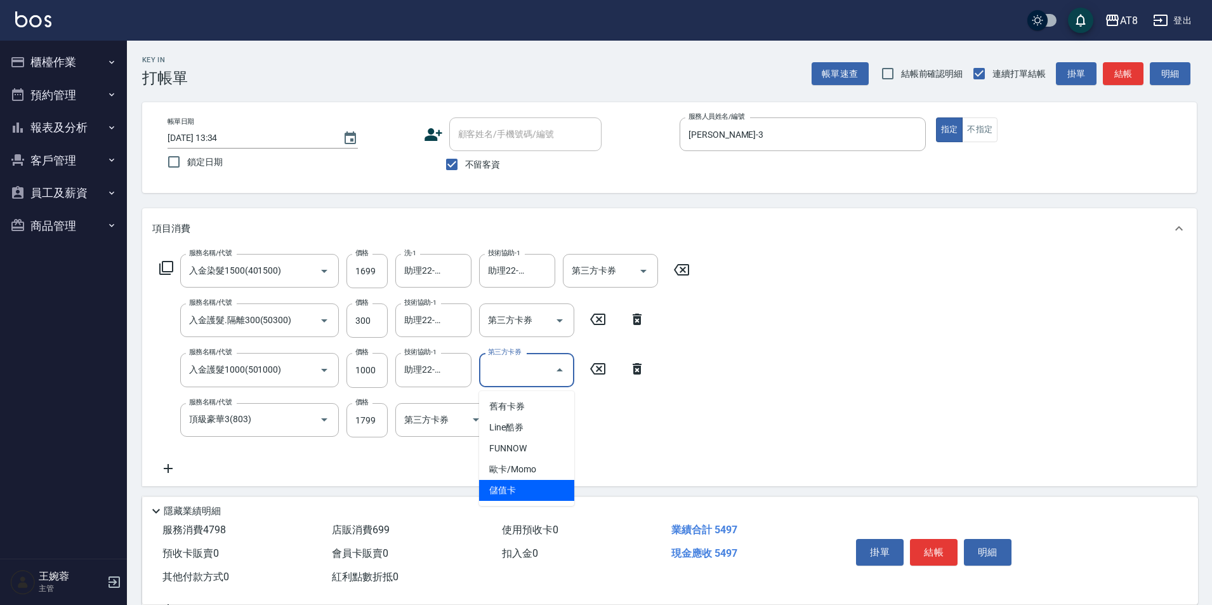
click at [541, 490] on span "儲值卡" at bounding box center [526, 490] width 95 height 21
type input "儲值卡"
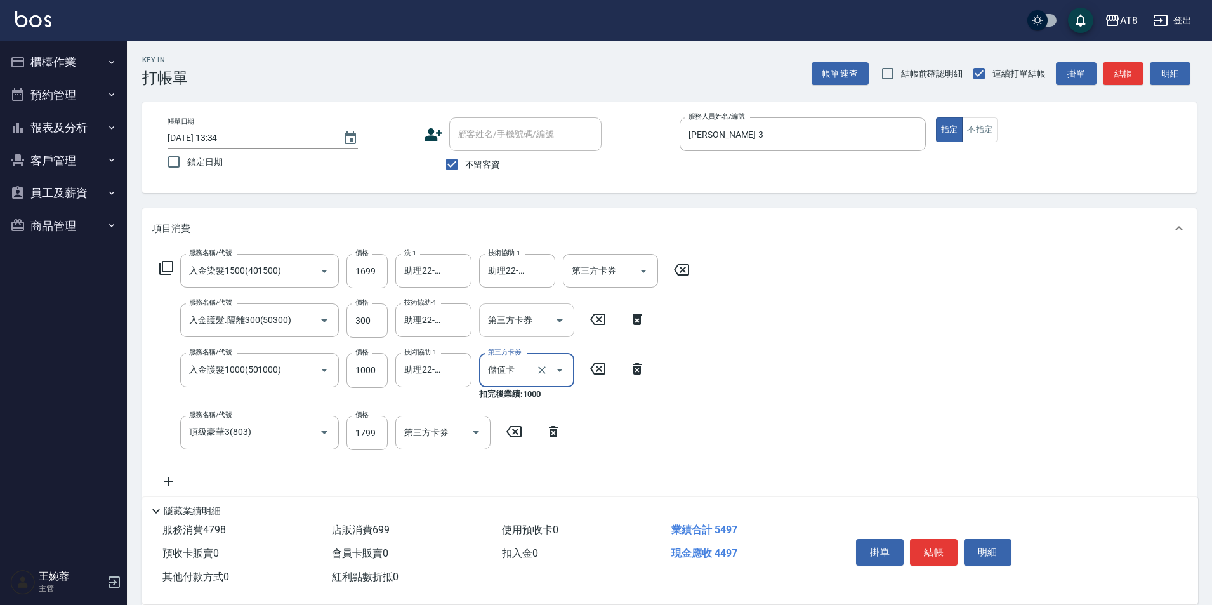
click at [562, 314] on icon "Open" at bounding box center [559, 320] width 15 height 15
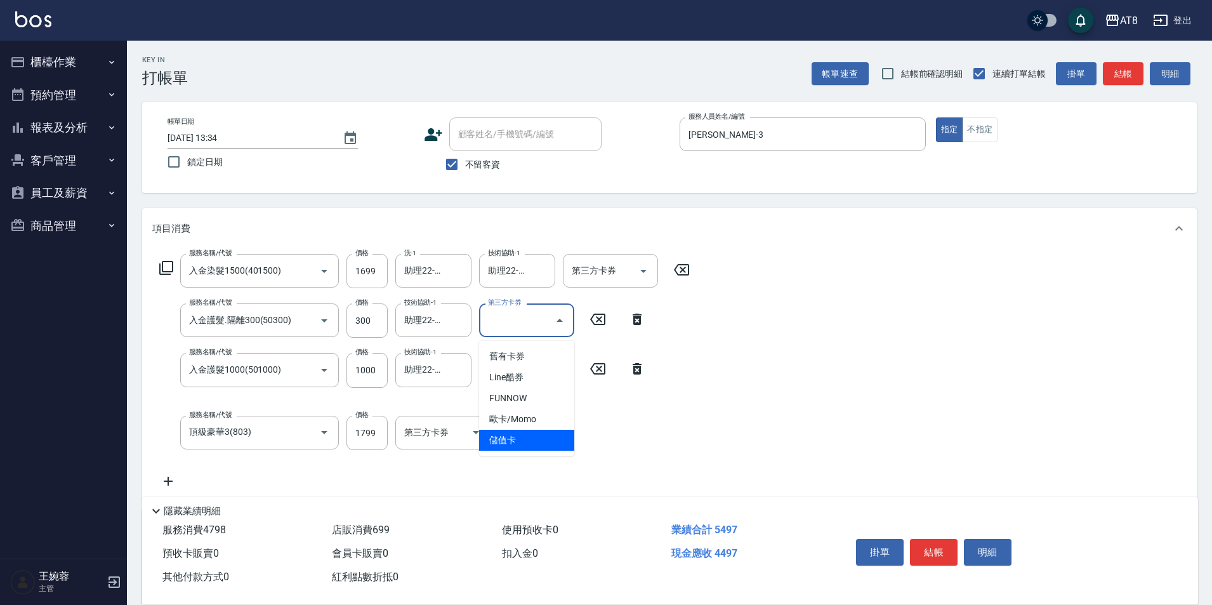
click at [543, 439] on span "儲值卡" at bounding box center [526, 440] width 95 height 21
type input "儲值卡"
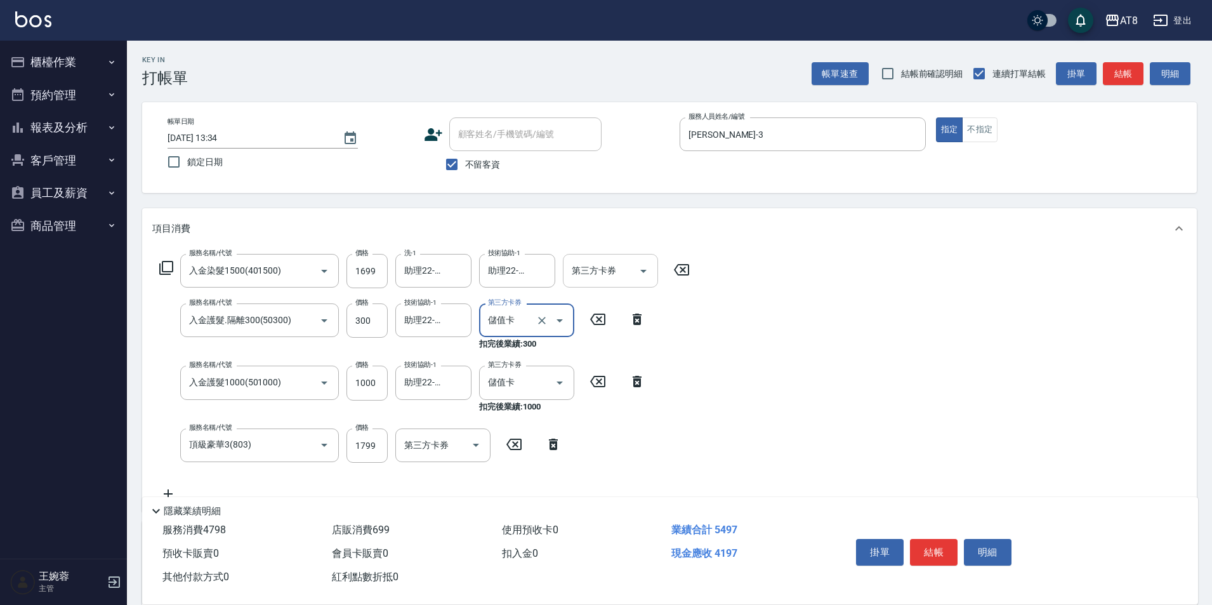
click at [642, 269] on icon "Open" at bounding box center [643, 270] width 15 height 15
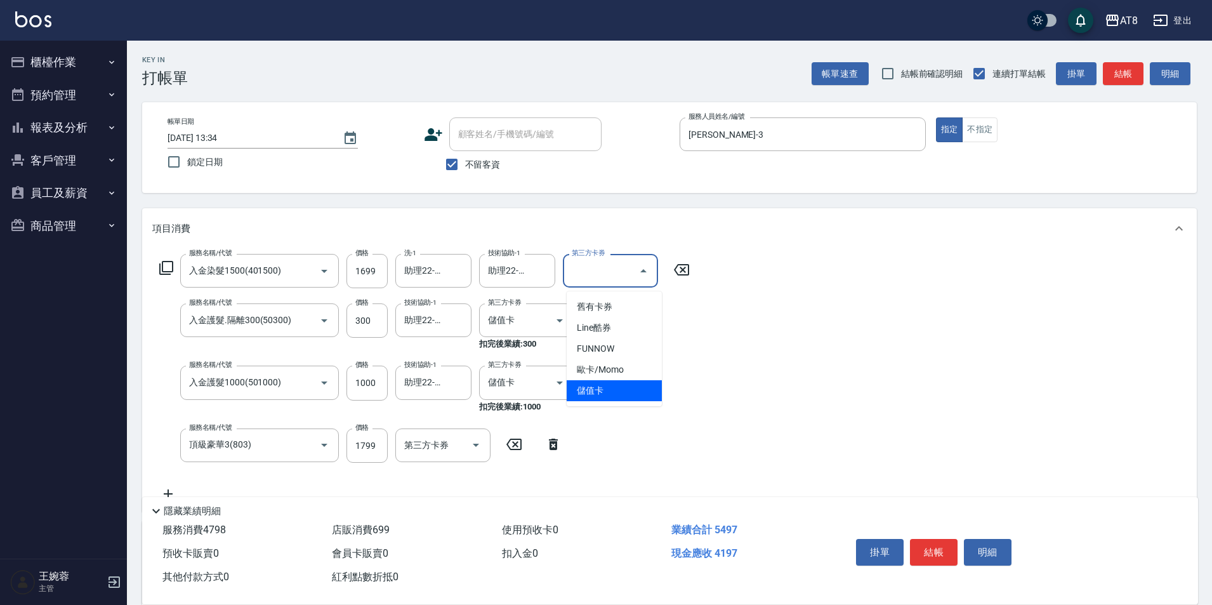
click at [625, 386] on span "儲值卡" at bounding box center [614, 390] width 95 height 21
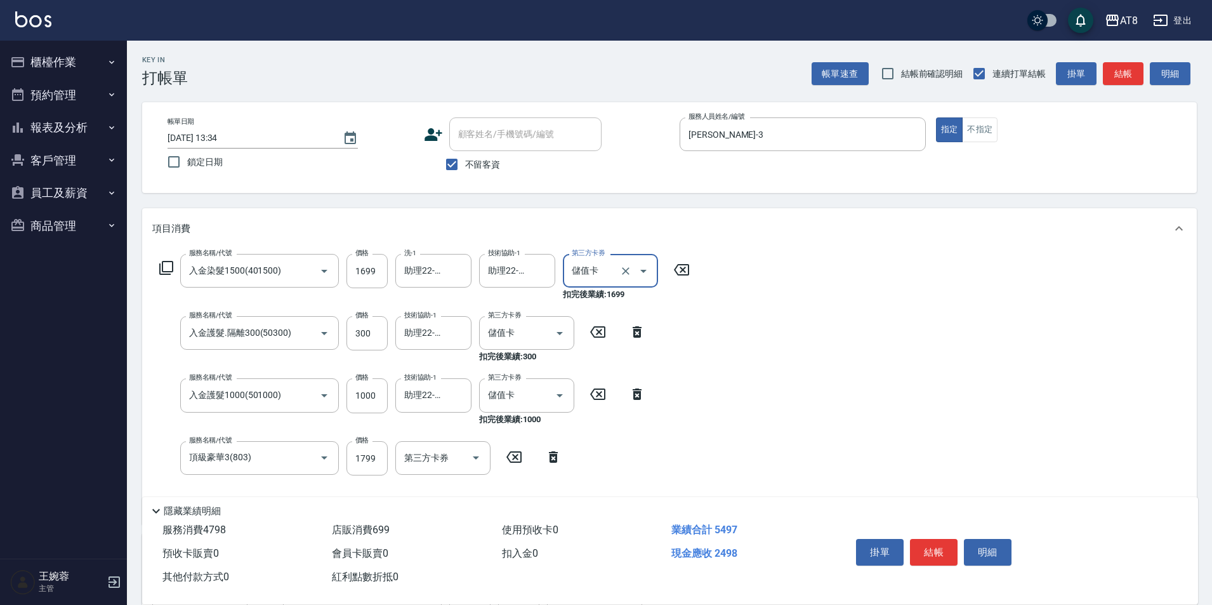
type input "儲值卡"
click at [938, 539] on button "結帳" at bounding box center [934, 552] width 48 height 27
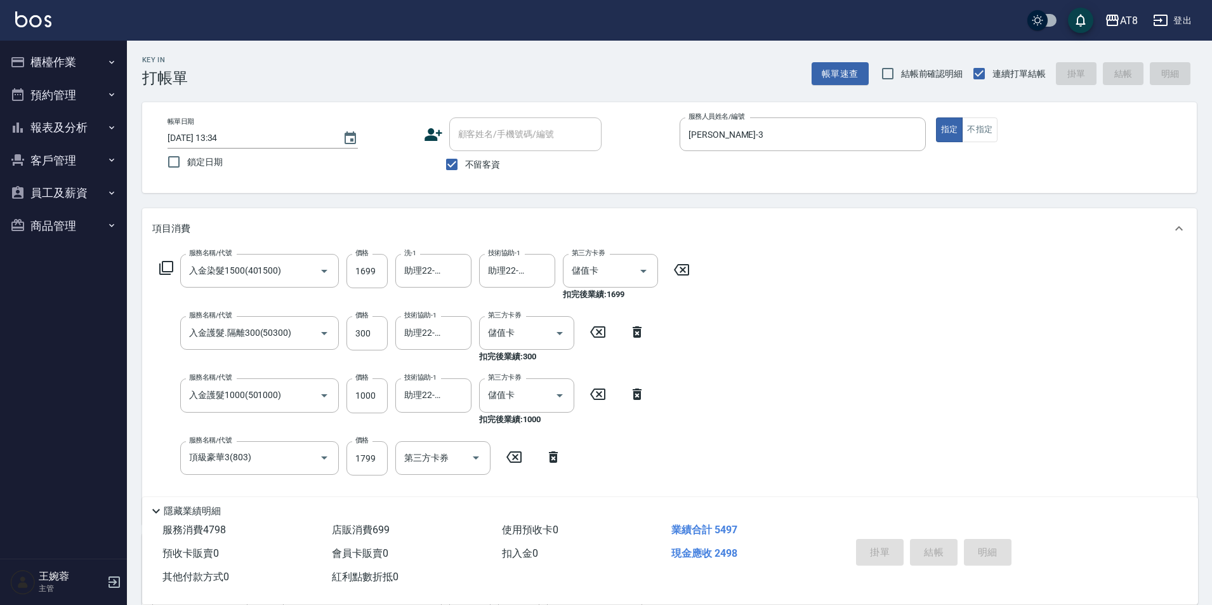
type input "[DATE] 13:46"
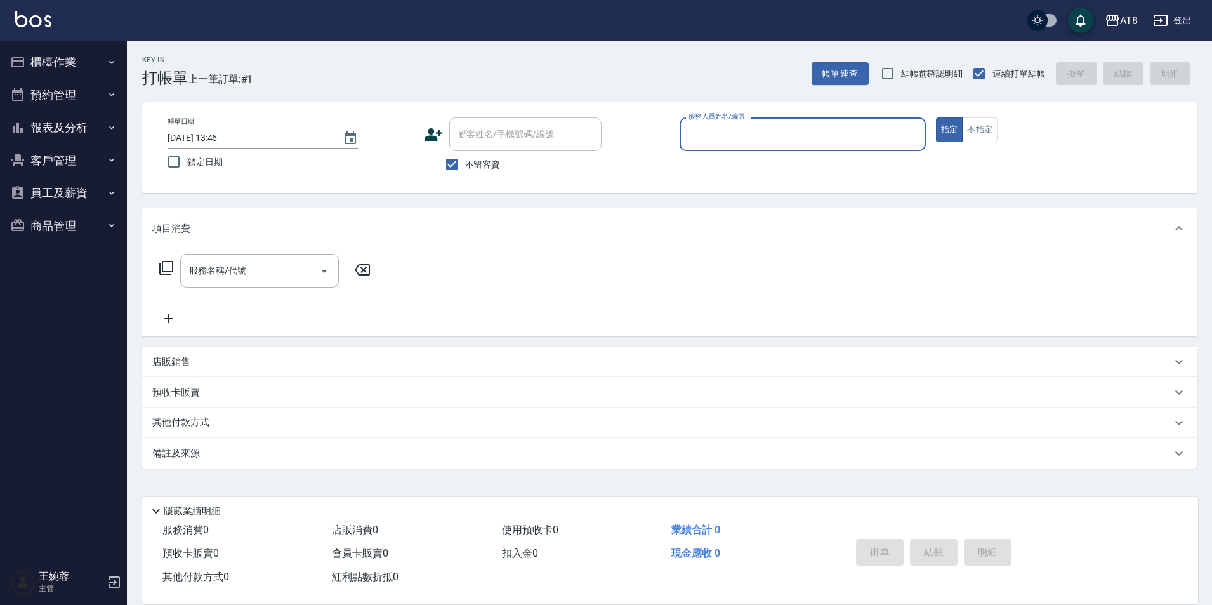
click at [84, 53] on button "櫃檯作業" at bounding box center [63, 62] width 117 height 33
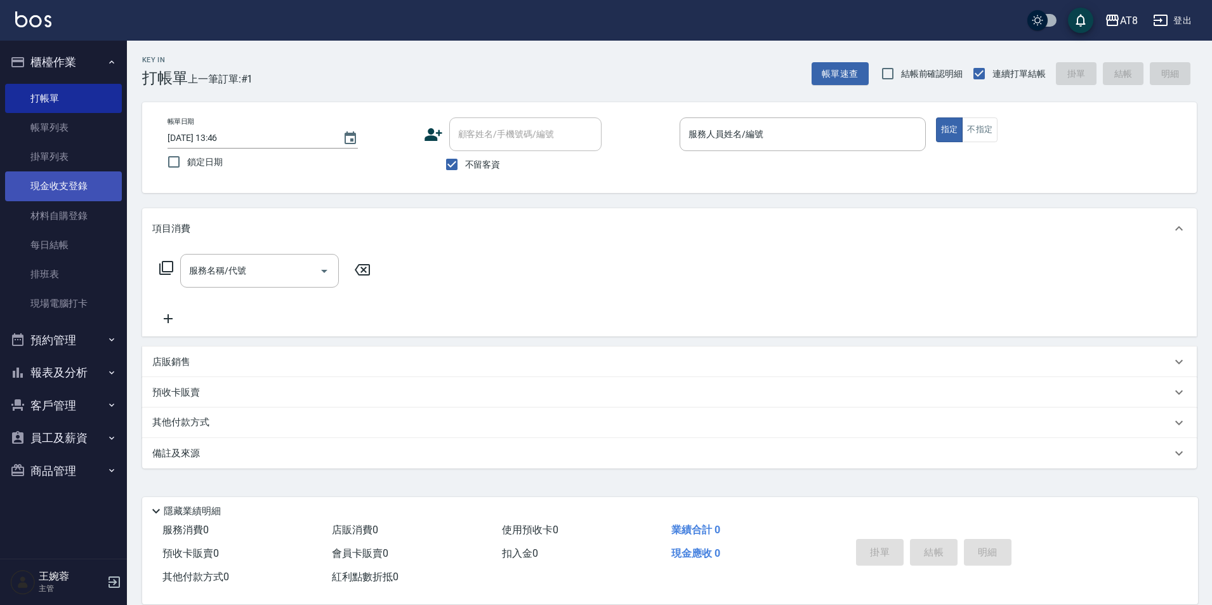
click at [74, 185] on link "現金收支登錄" at bounding box center [63, 185] width 117 height 29
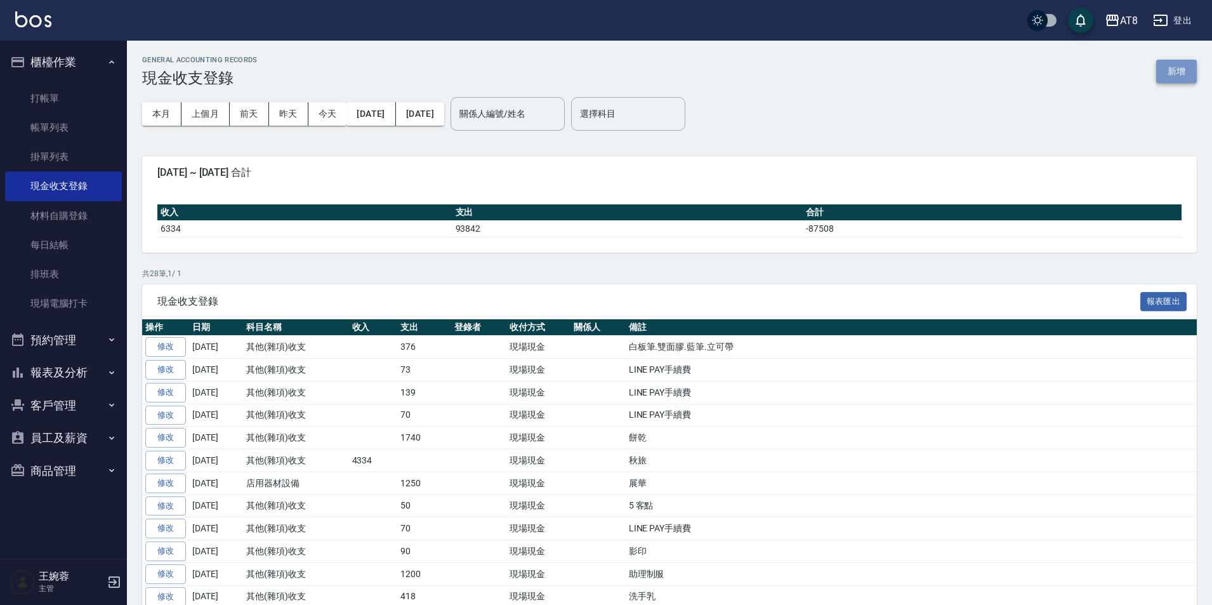
click at [1177, 74] on button "新增" at bounding box center [1176, 71] width 41 height 23
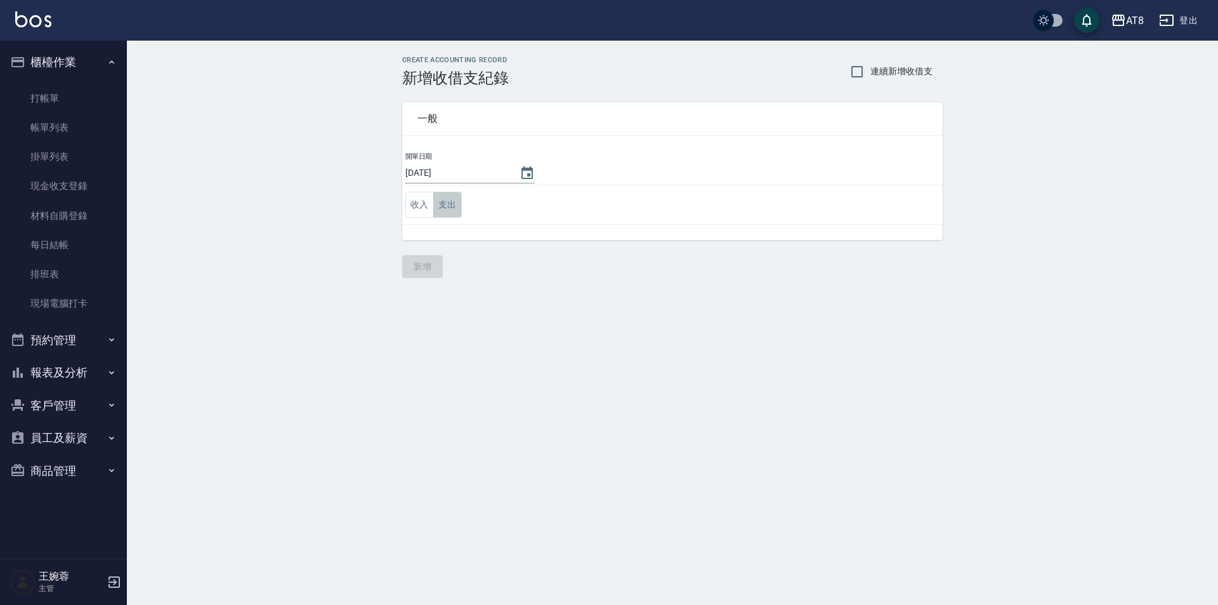
drag, startPoint x: 451, startPoint y: 212, endPoint x: 457, endPoint y: 217, distance: 8.1
click at [451, 211] on button "支出" at bounding box center [447, 205] width 29 height 26
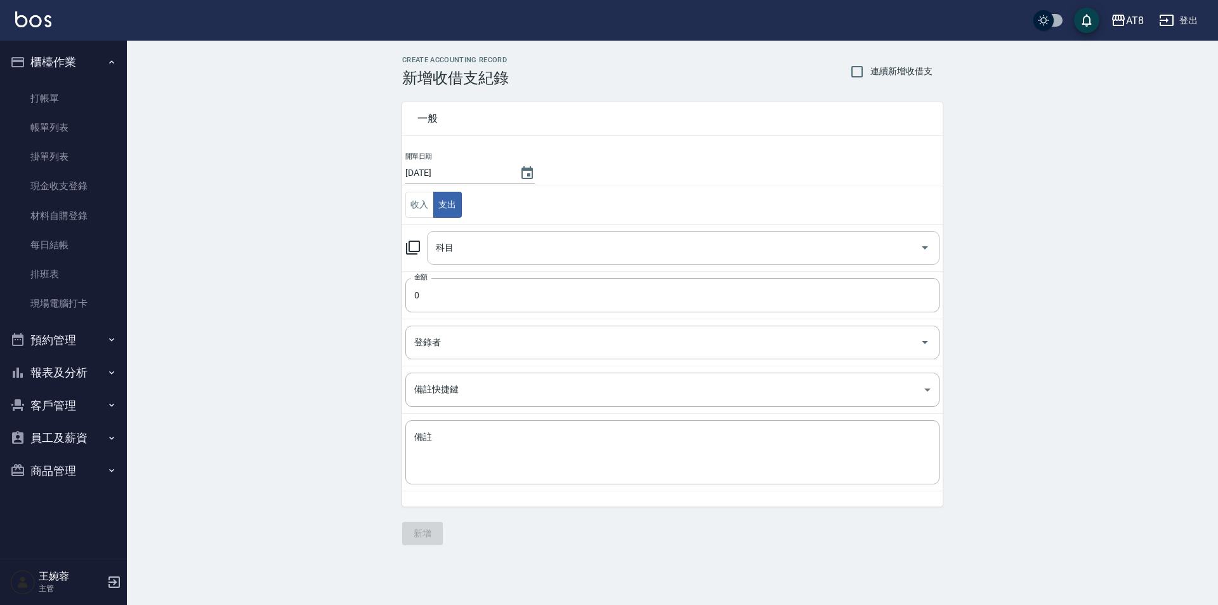
click at [462, 244] on input "科目" at bounding box center [674, 248] width 482 height 22
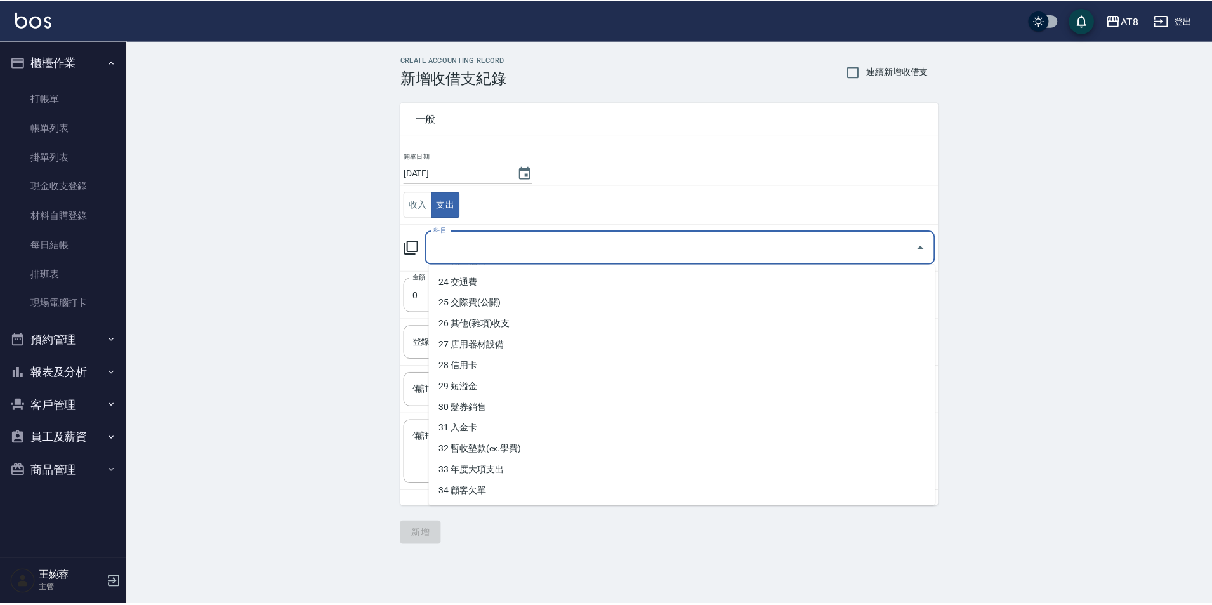
scroll to position [488, 0]
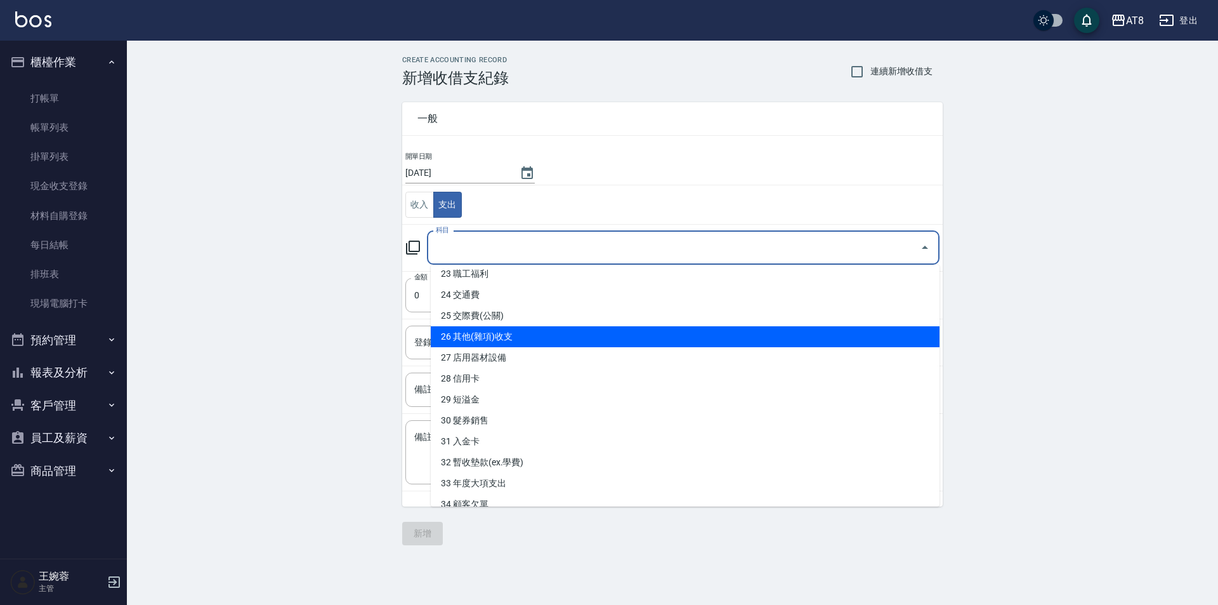
click at [670, 331] on li "26 其他(雜項)收支" at bounding box center [685, 336] width 509 height 21
type input "26 其他(雜項)收支"
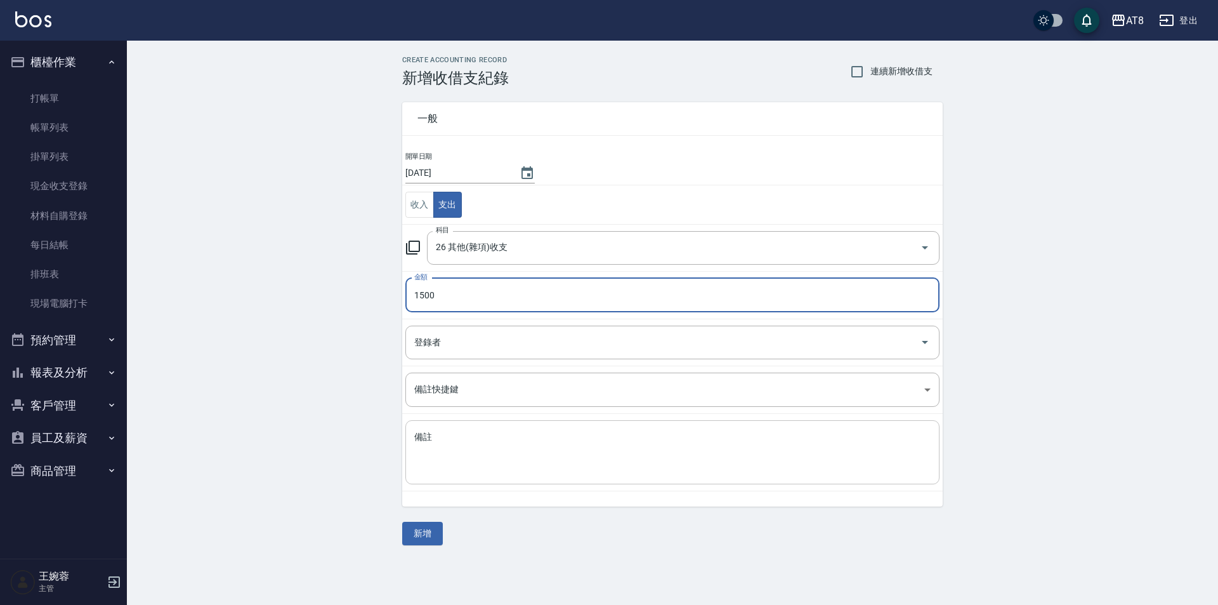
type input "1500"
click at [607, 437] on textarea "備註" at bounding box center [672, 452] width 517 height 43
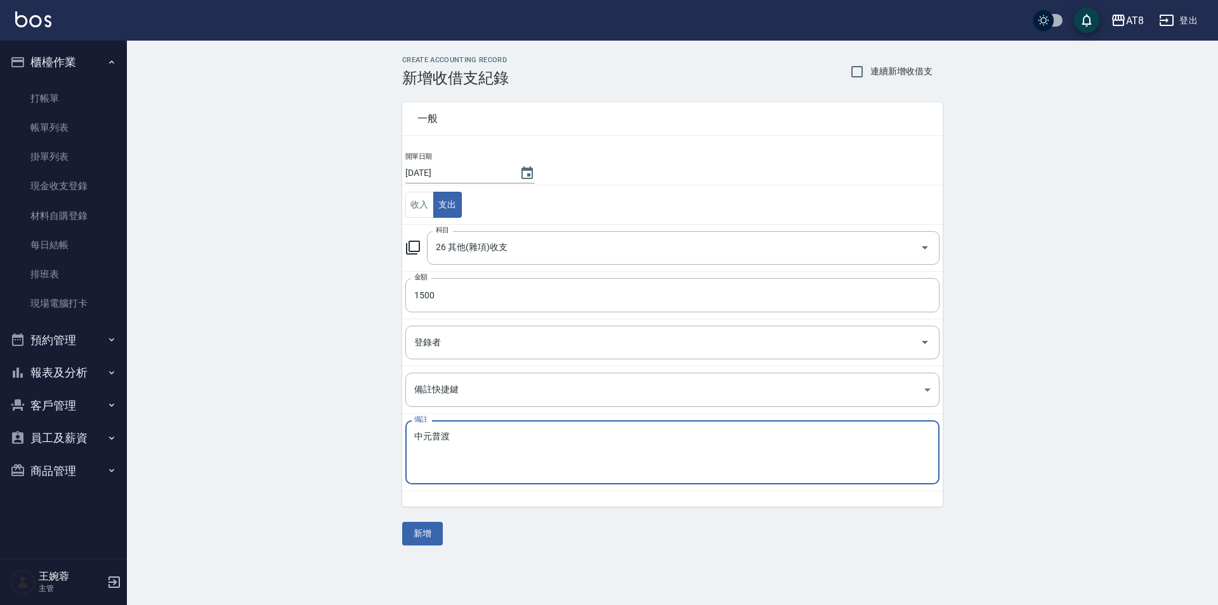
type textarea "中元普渡"
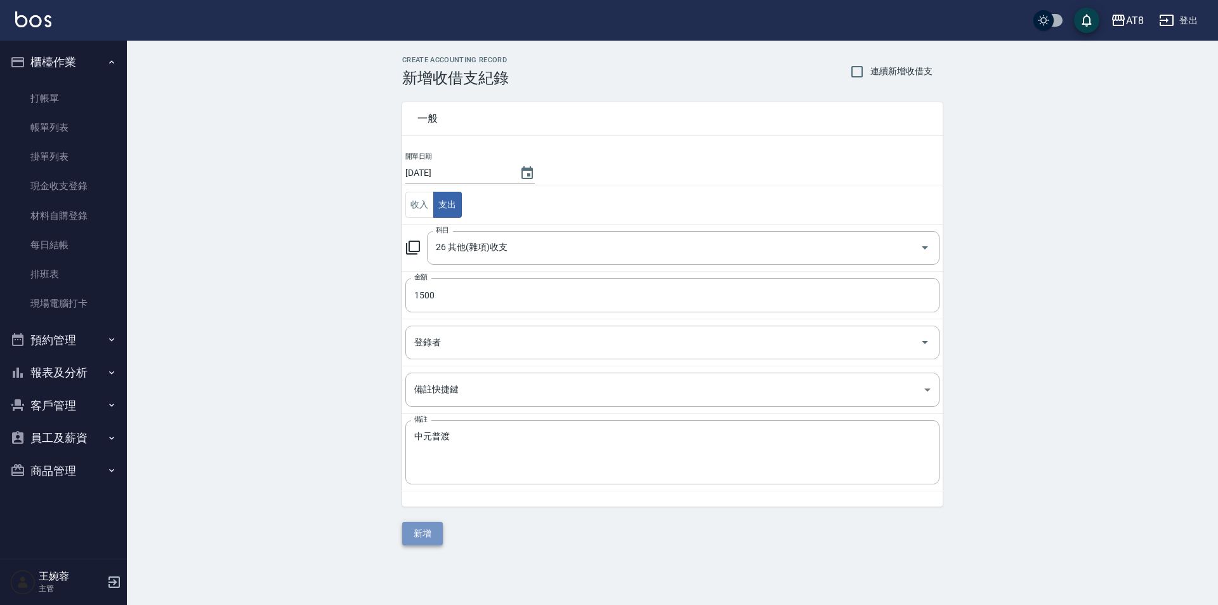
drag, startPoint x: 607, startPoint y: 437, endPoint x: 425, endPoint y: 531, distance: 205.2
click at [425, 531] on button "新增" at bounding box center [422, 533] width 41 height 23
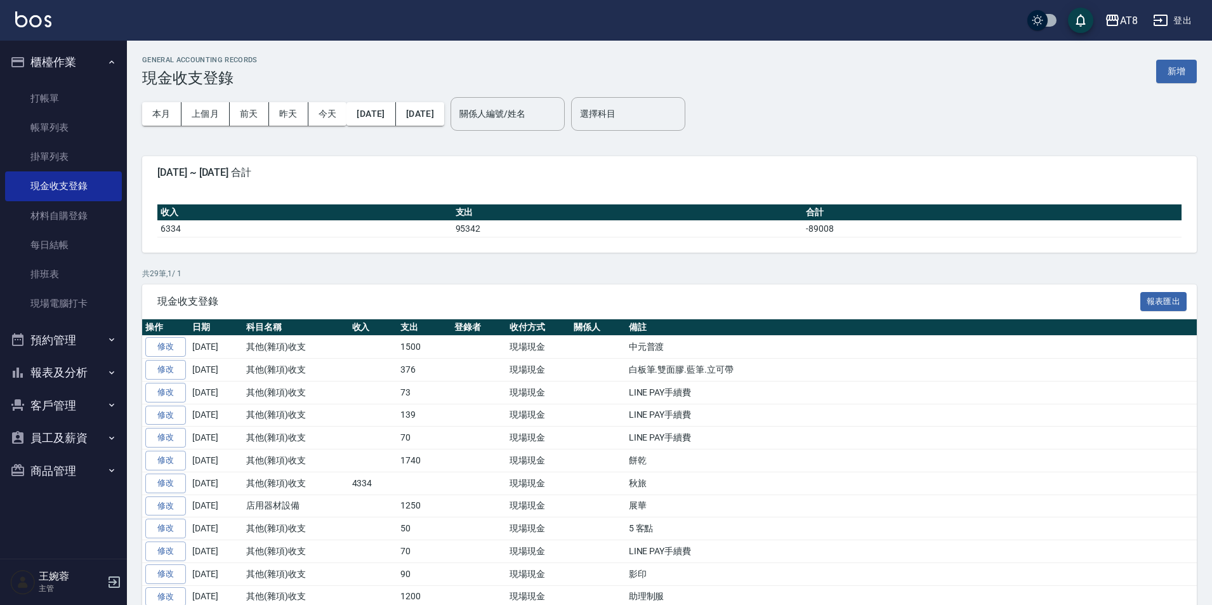
click at [10, 12] on div "AT8 登出" at bounding box center [606, 20] width 1212 height 41
click at [30, 16] on img at bounding box center [33, 19] width 36 height 16
